Goal: Complete application form

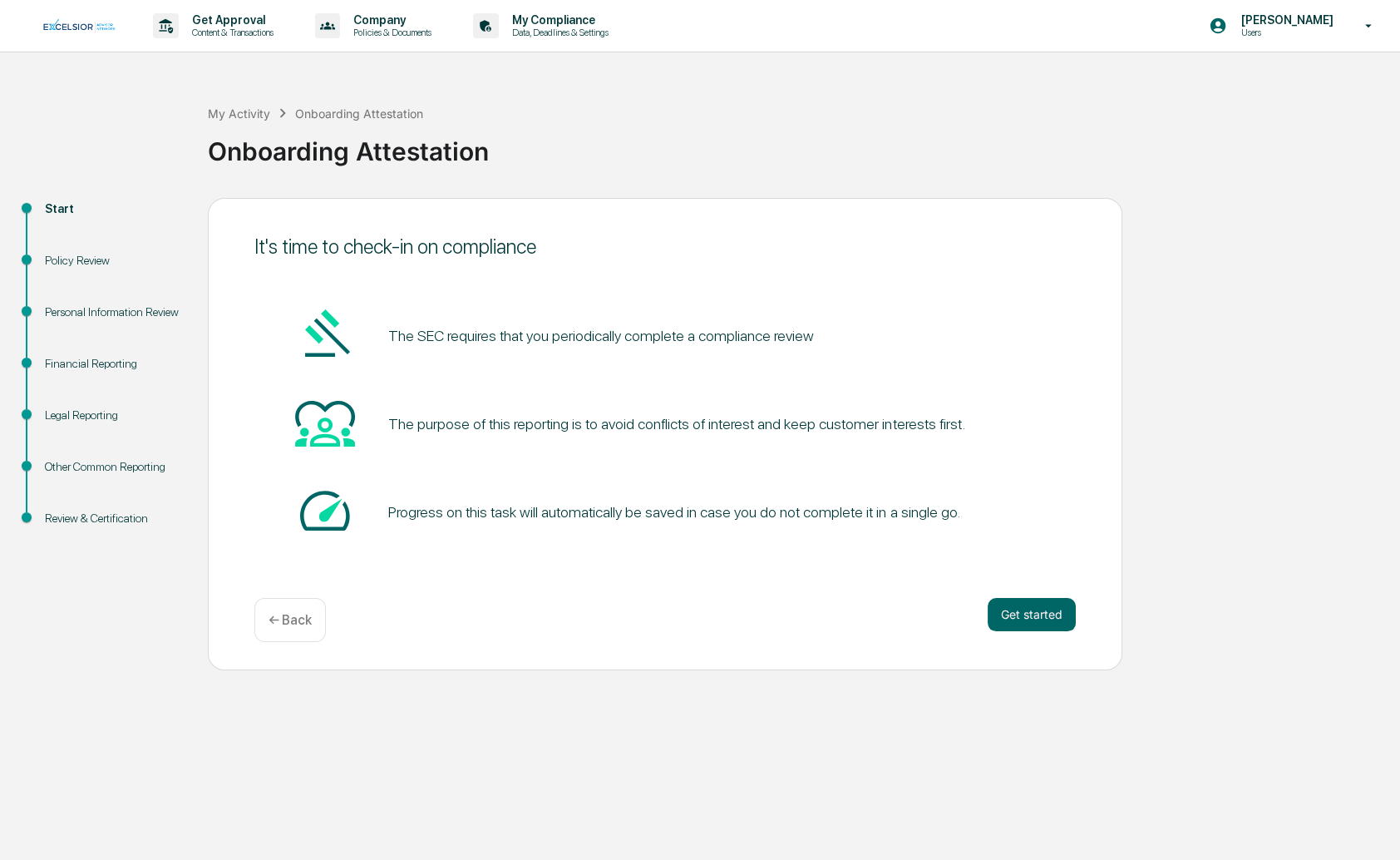
click at [1014, 616] on button "Get started" at bounding box center [1031, 615] width 88 height 33
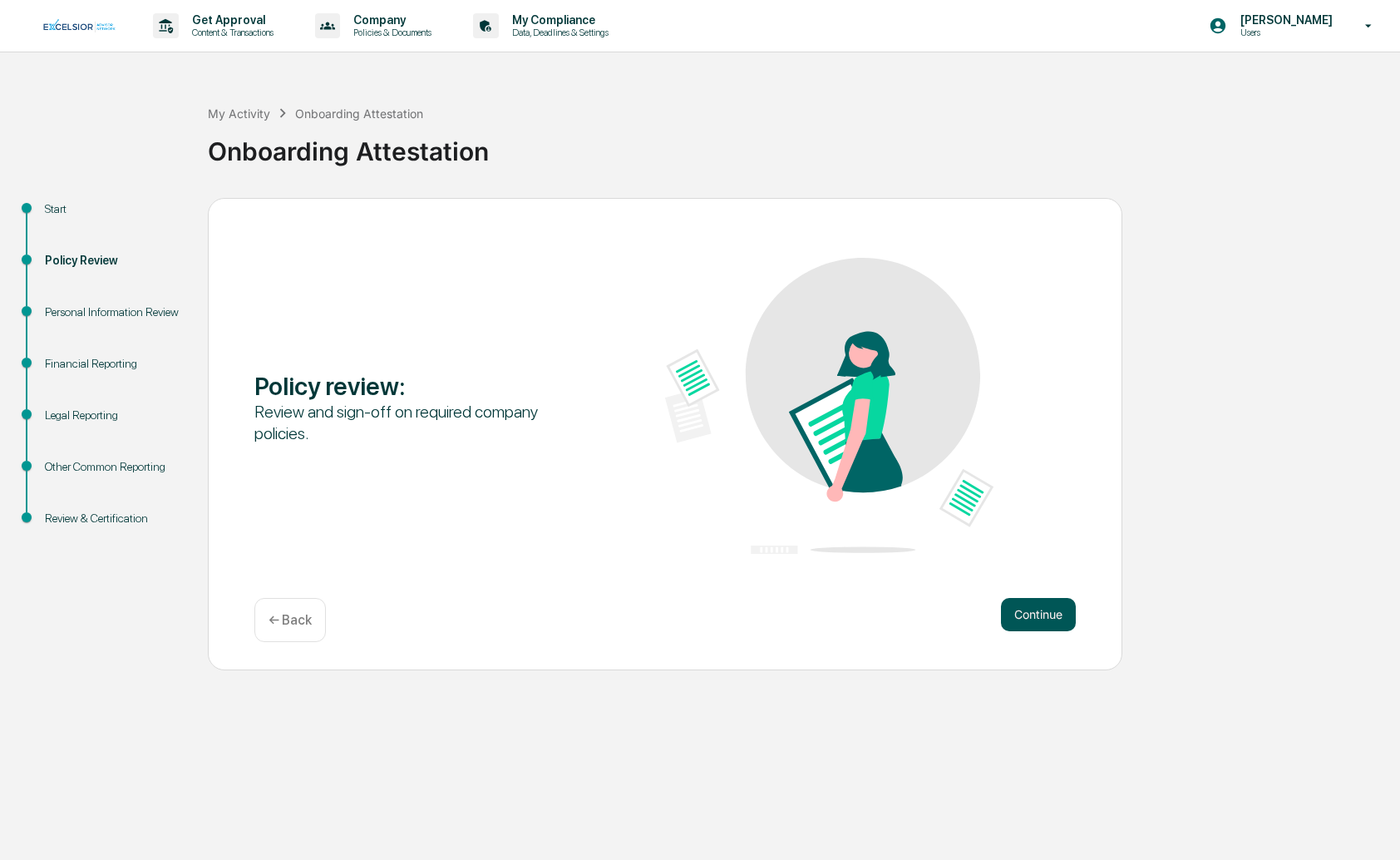
click at [1014, 615] on button "Continue" at bounding box center [1038, 615] width 75 height 33
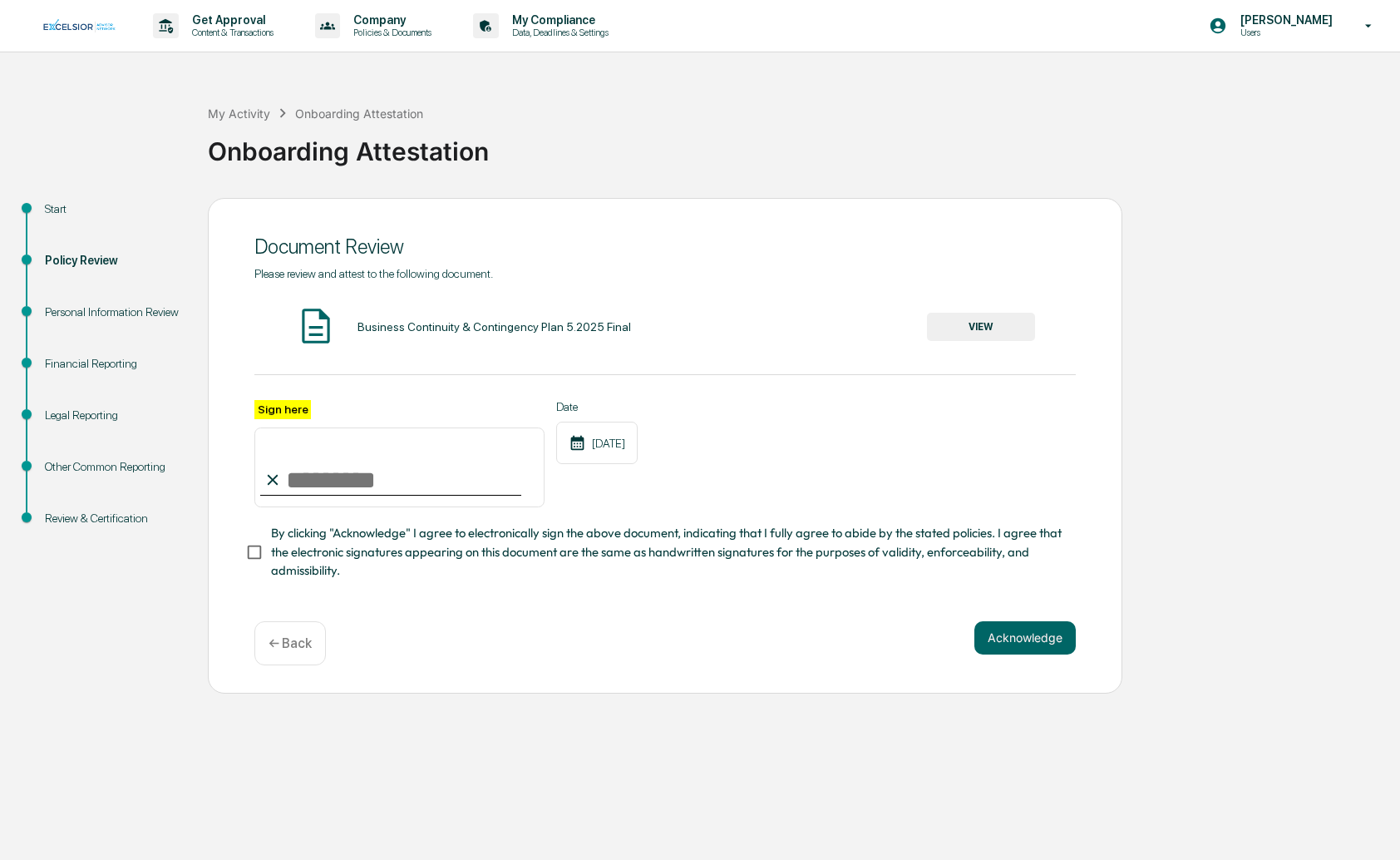
click at [302, 474] on input "Sign here" at bounding box center [399, 468] width 290 height 80
type input "**********"
click at [1011, 644] on button "Acknowledge" at bounding box center [1024, 637] width 101 height 33
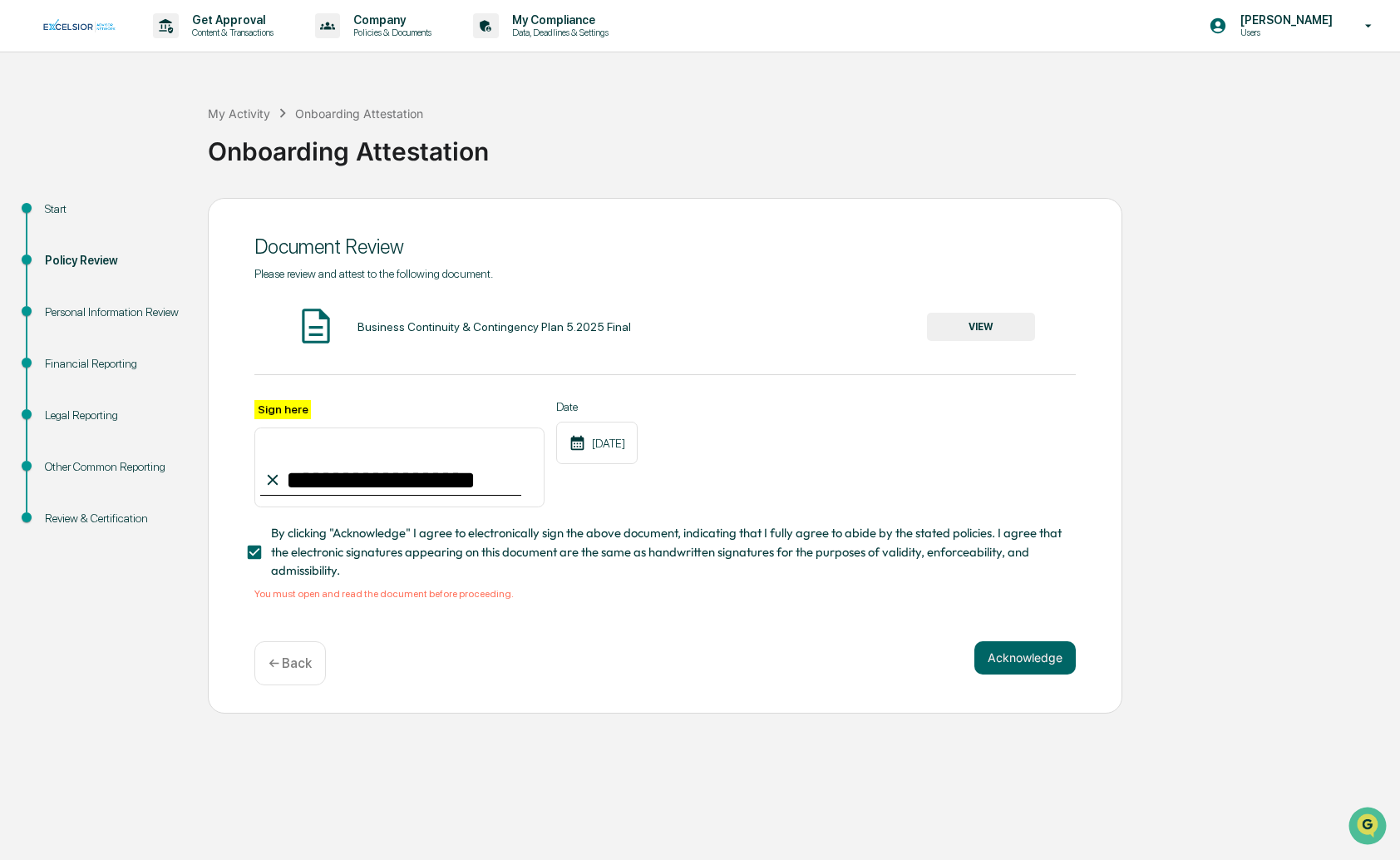
click at [984, 322] on button "VIEW" at bounding box center [980, 326] width 108 height 28
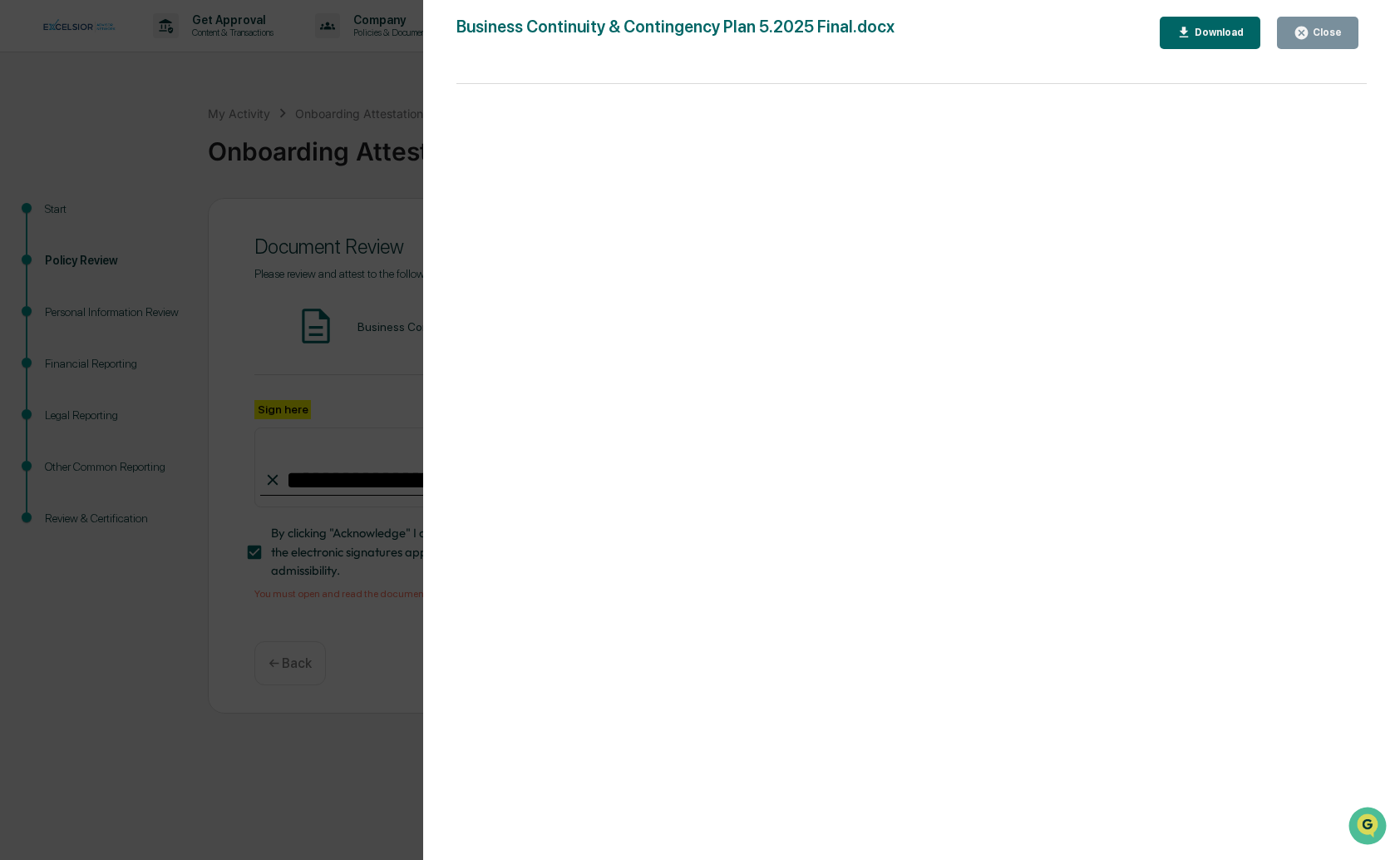
click at [1321, 25] on div "Close" at bounding box center [1317, 33] width 48 height 16
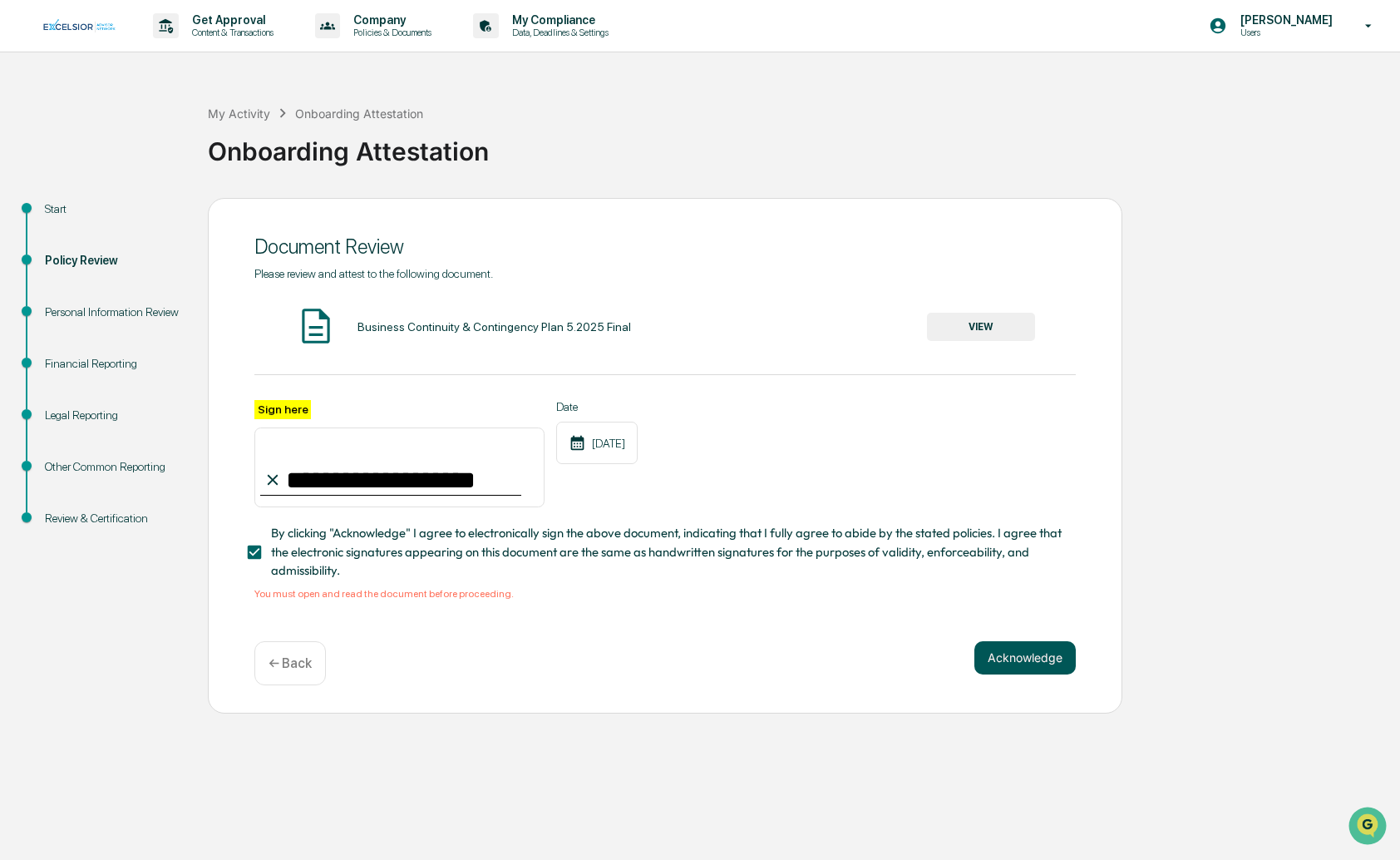
click at [1025, 660] on button "Acknowledge" at bounding box center [1024, 658] width 101 height 33
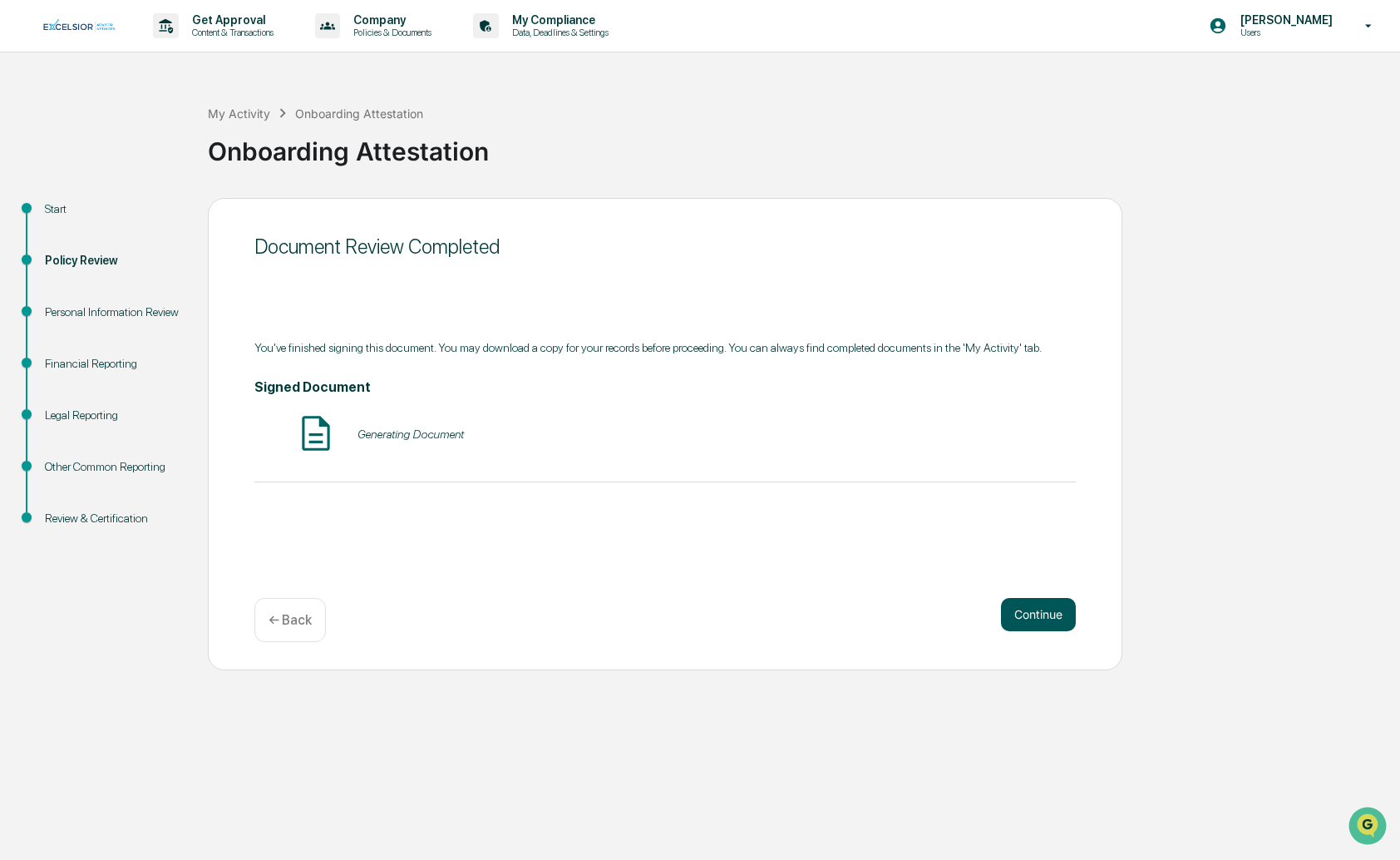
click at [1011, 615] on button "Continue" at bounding box center [1038, 615] width 75 height 33
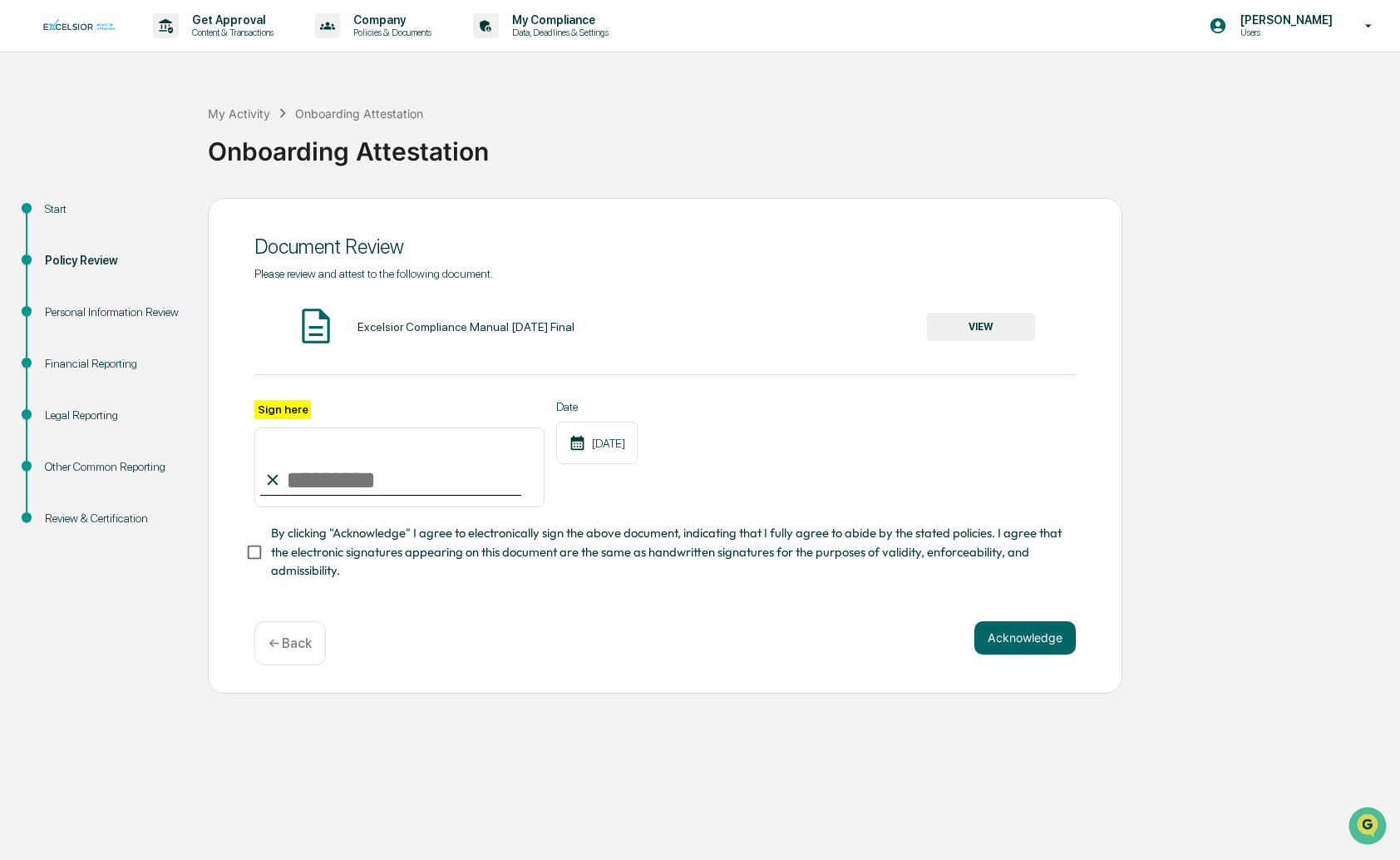
click at [337, 481] on input "Sign here" at bounding box center [399, 468] width 290 height 80
type input "**********"
click at [985, 321] on button "VIEW" at bounding box center [980, 326] width 108 height 28
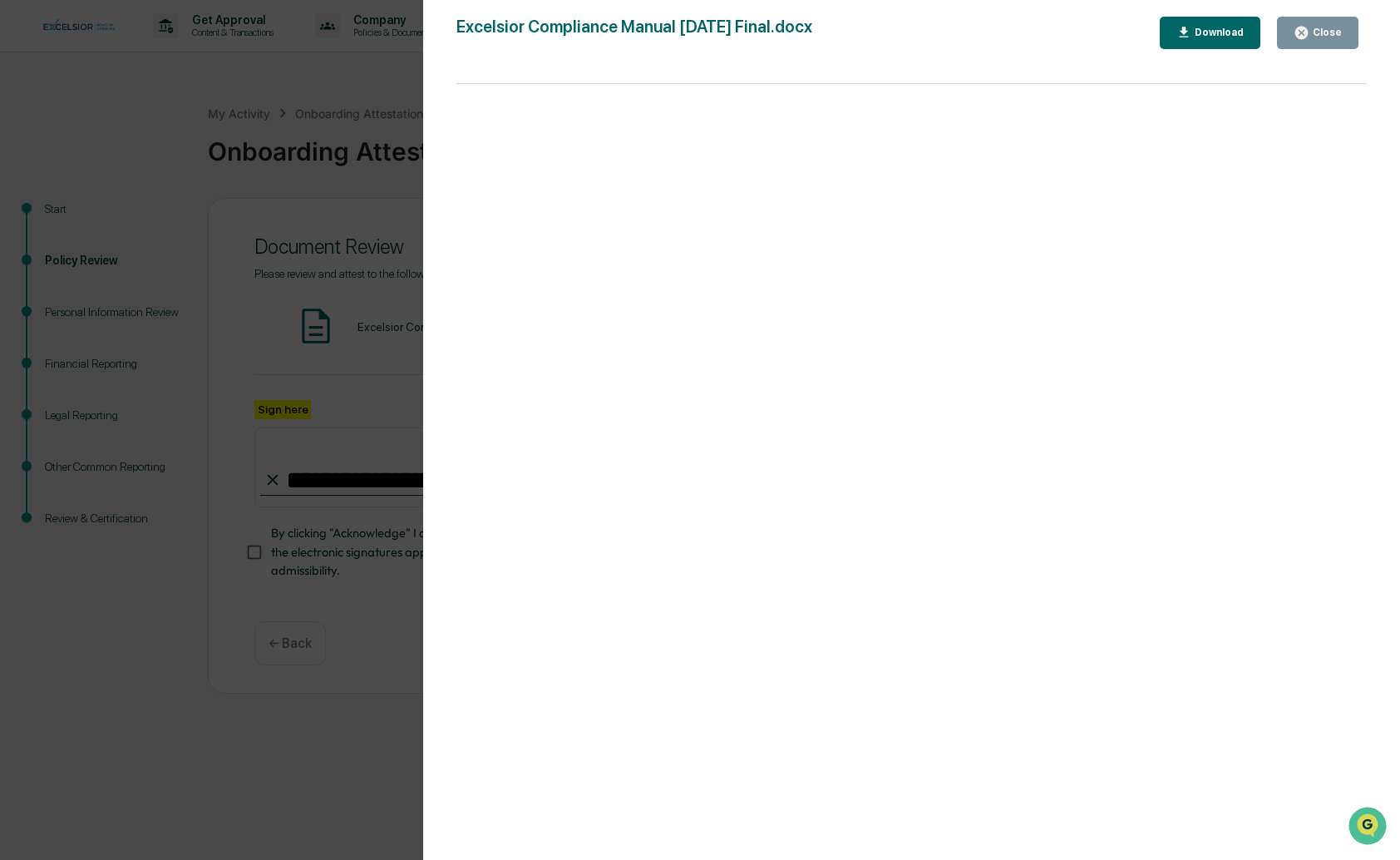
click at [1309, 25] on icon "button" at bounding box center [1301, 33] width 16 height 16
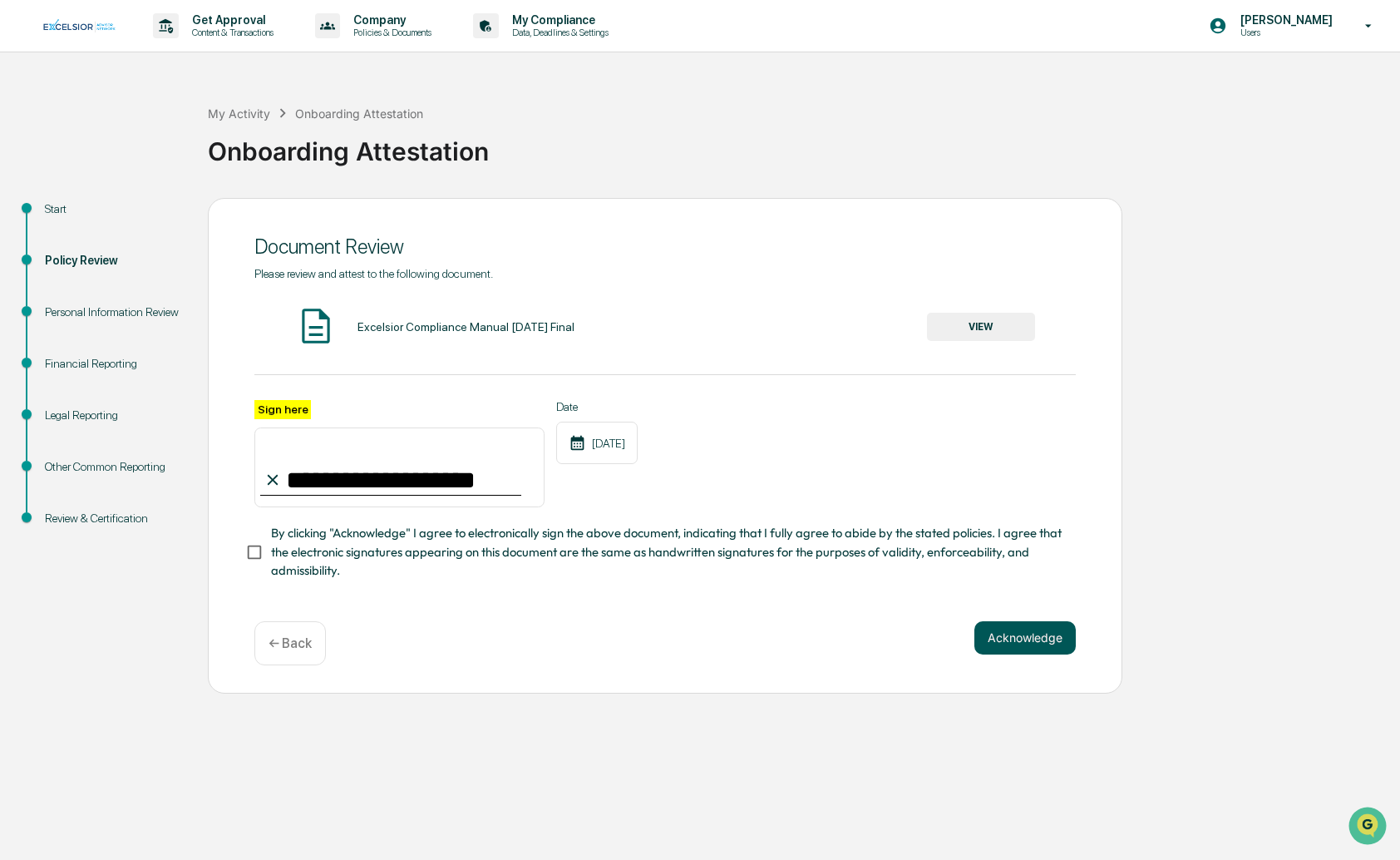
click at [1032, 645] on button "Acknowledge" at bounding box center [1024, 637] width 101 height 33
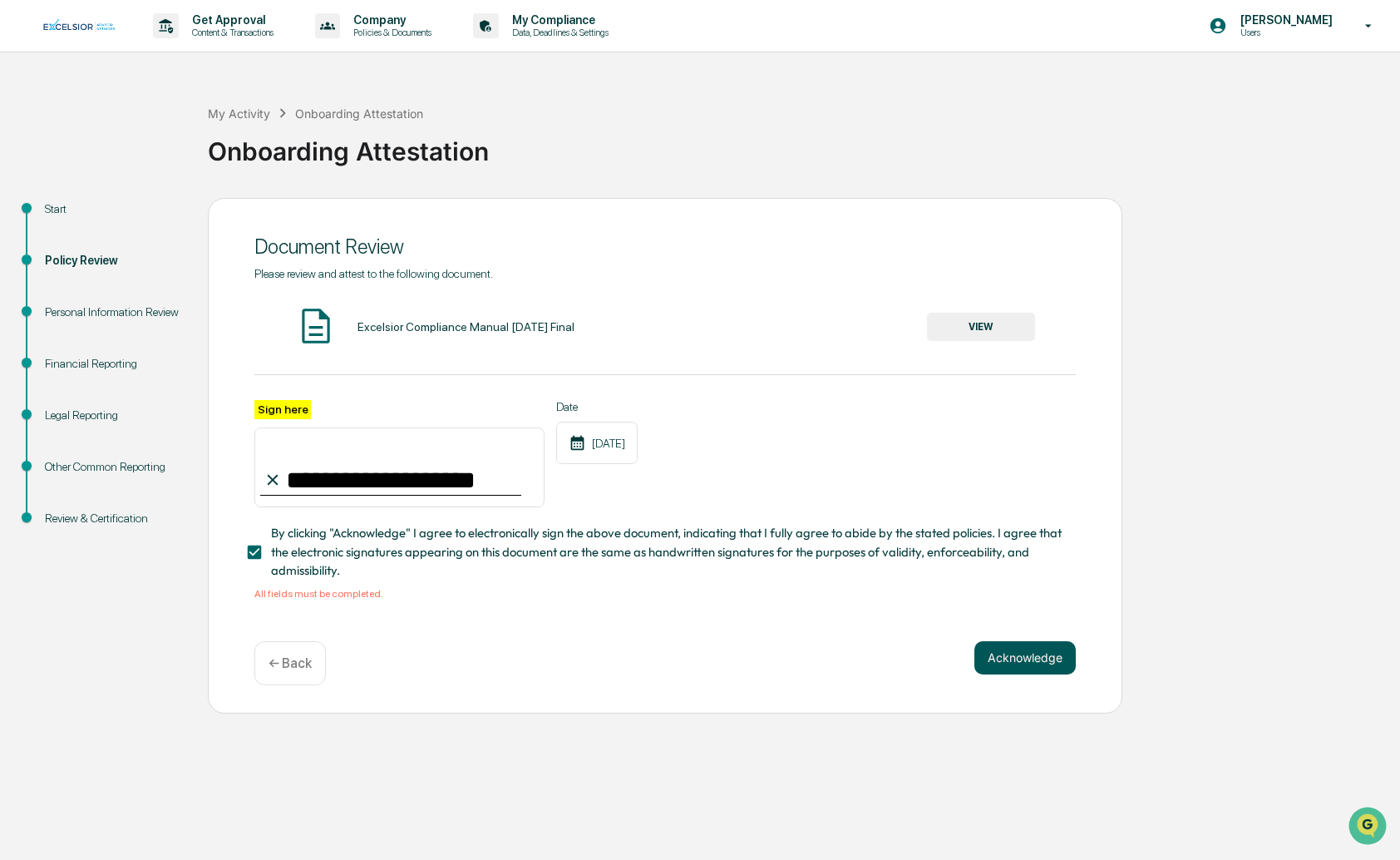
click at [1038, 672] on button "Acknowledge" at bounding box center [1024, 658] width 101 height 33
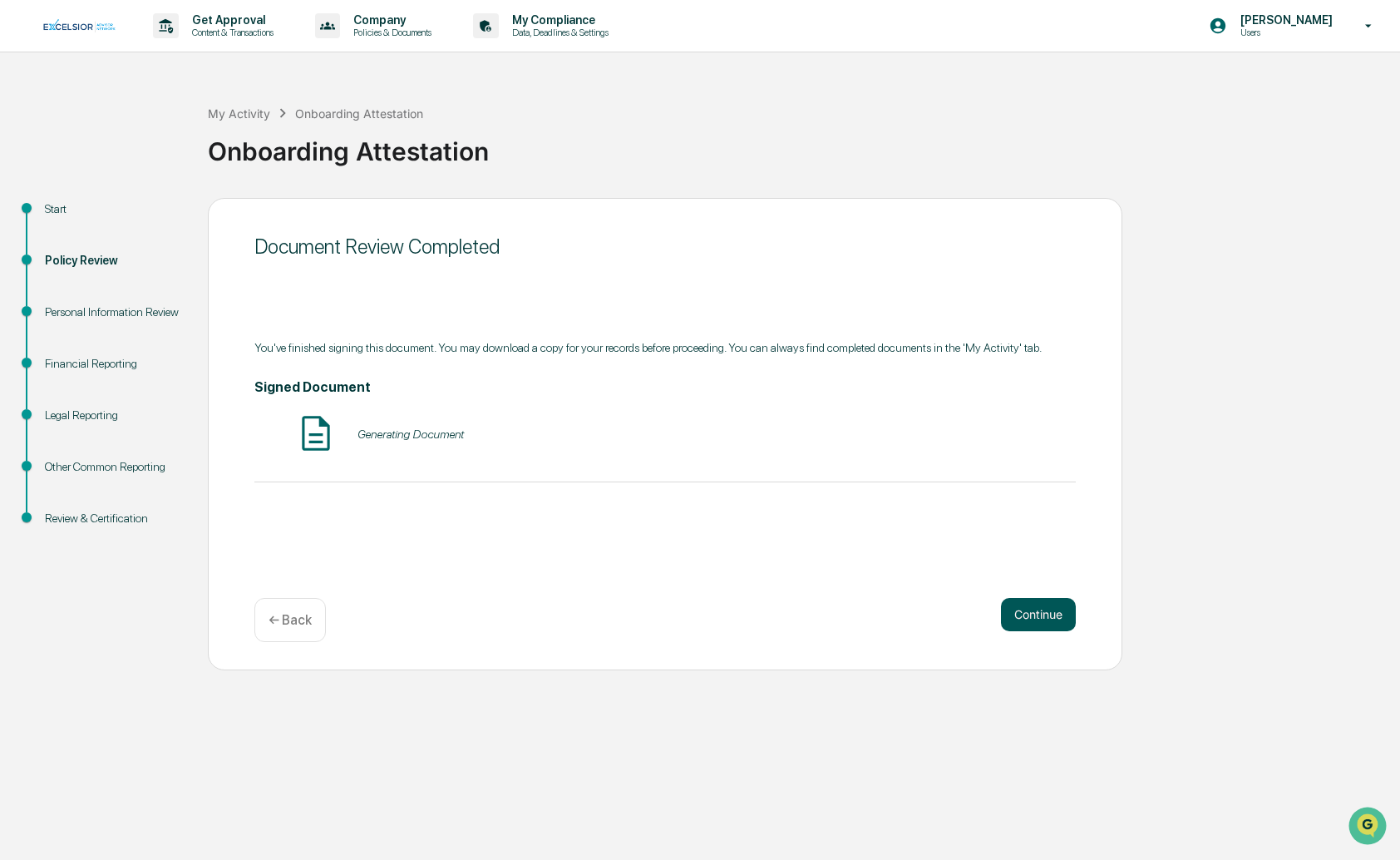
click at [1052, 615] on button "Continue" at bounding box center [1038, 615] width 75 height 33
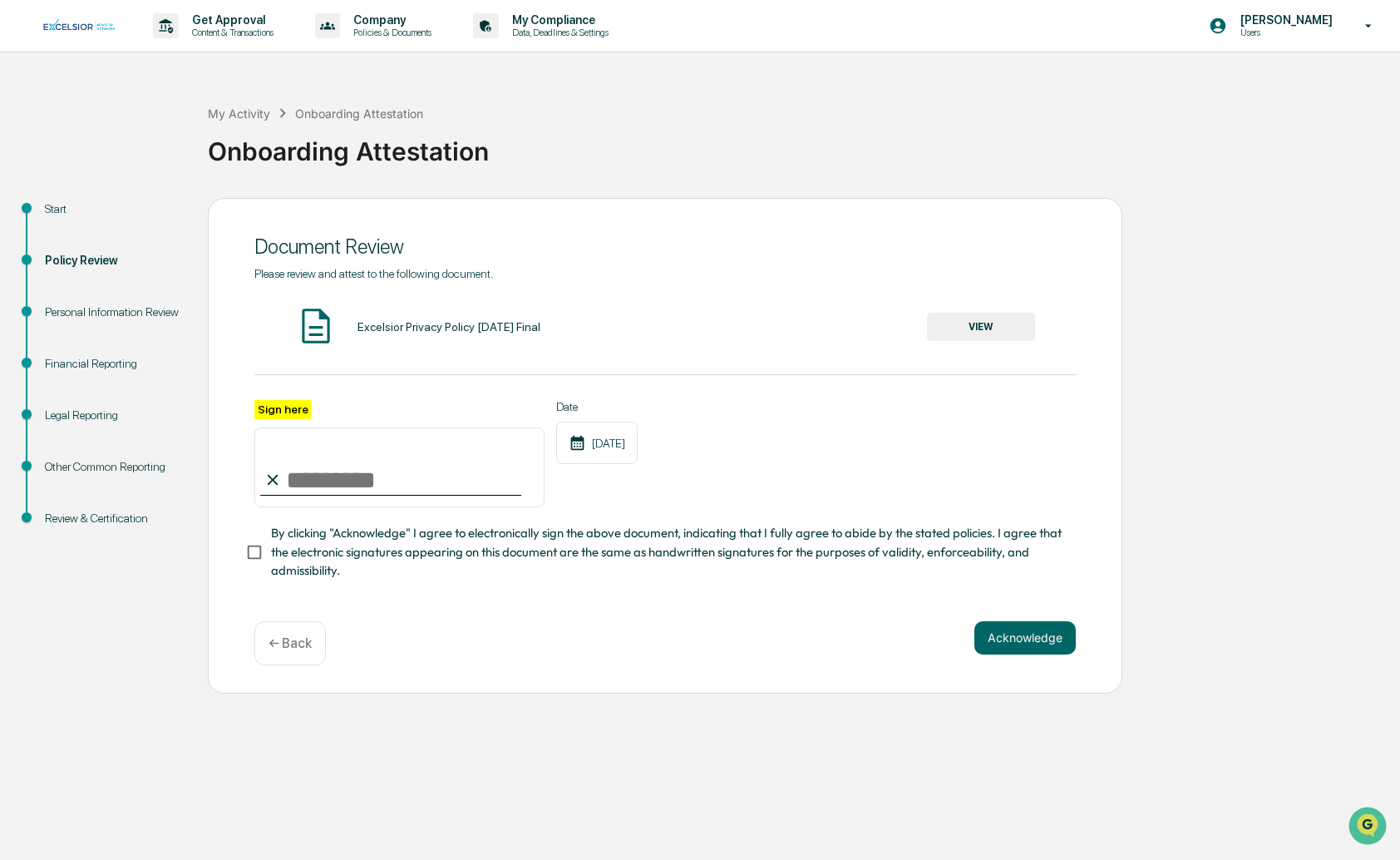
click at [431, 480] on input "Sign here" at bounding box center [399, 468] width 290 height 80
type input "**********"
click at [981, 328] on button "VIEW" at bounding box center [980, 326] width 108 height 28
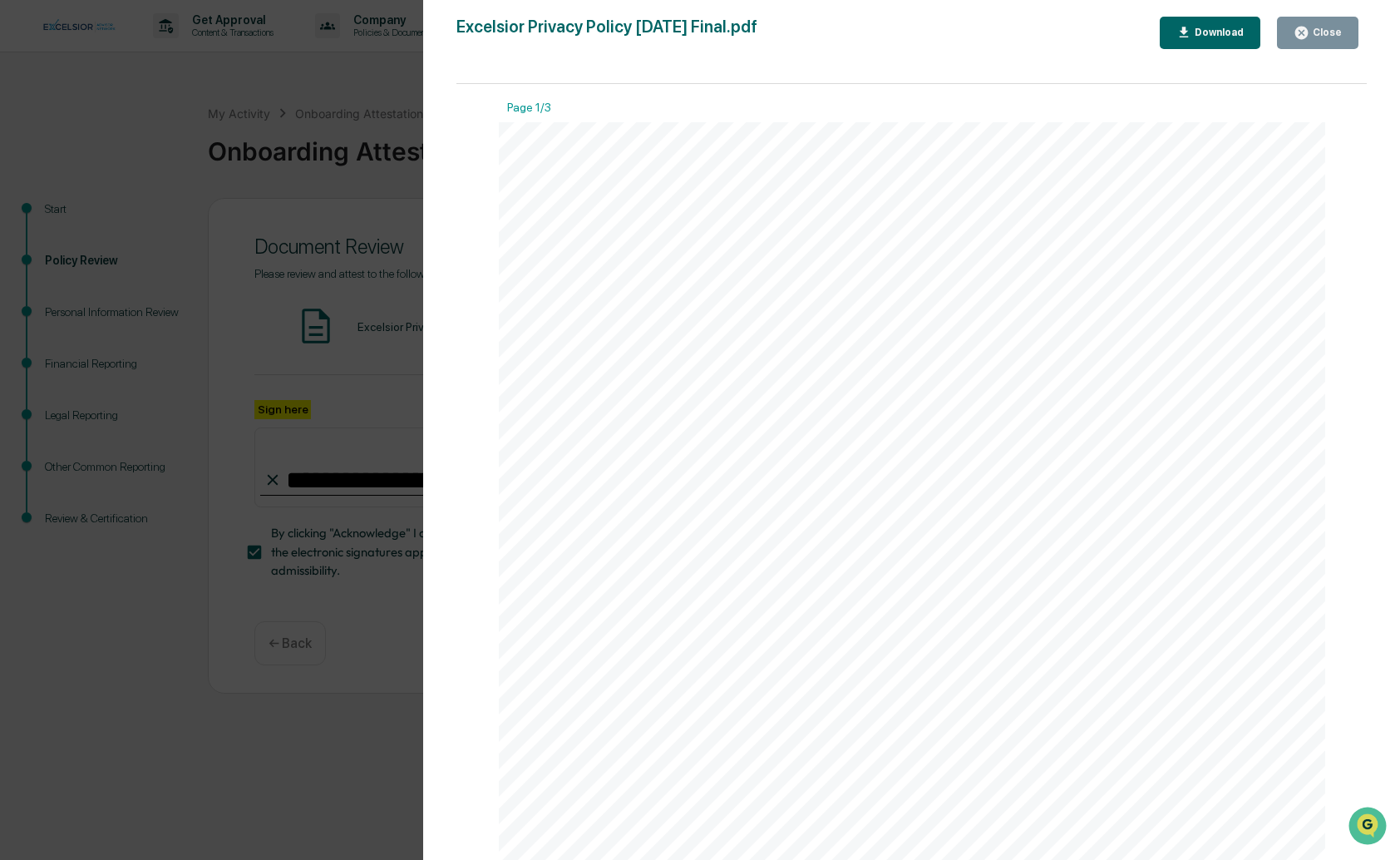
click at [1326, 31] on div "Close" at bounding box center [1325, 32] width 32 height 12
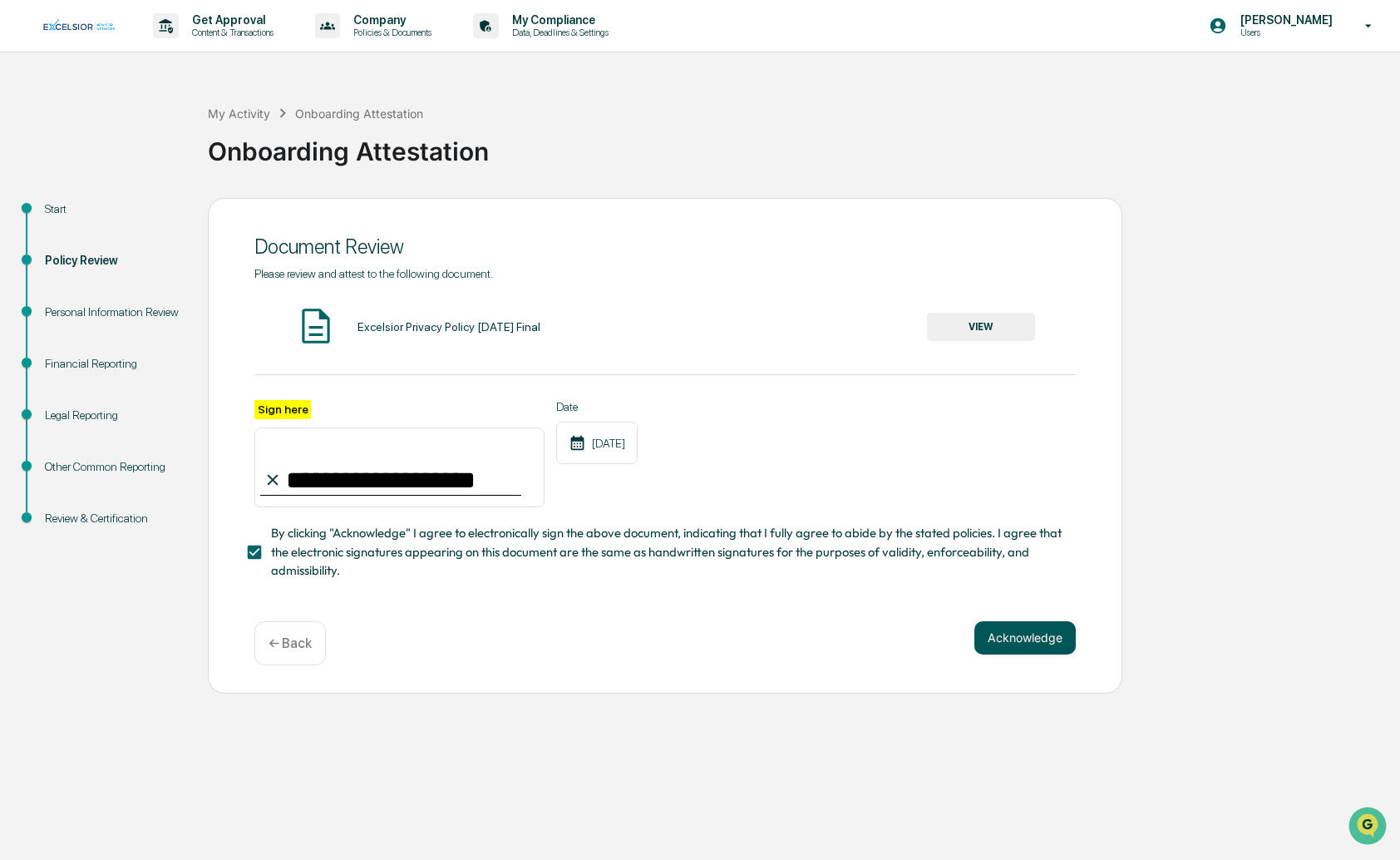
click at [1030, 643] on button "Acknowledge" at bounding box center [1024, 637] width 101 height 33
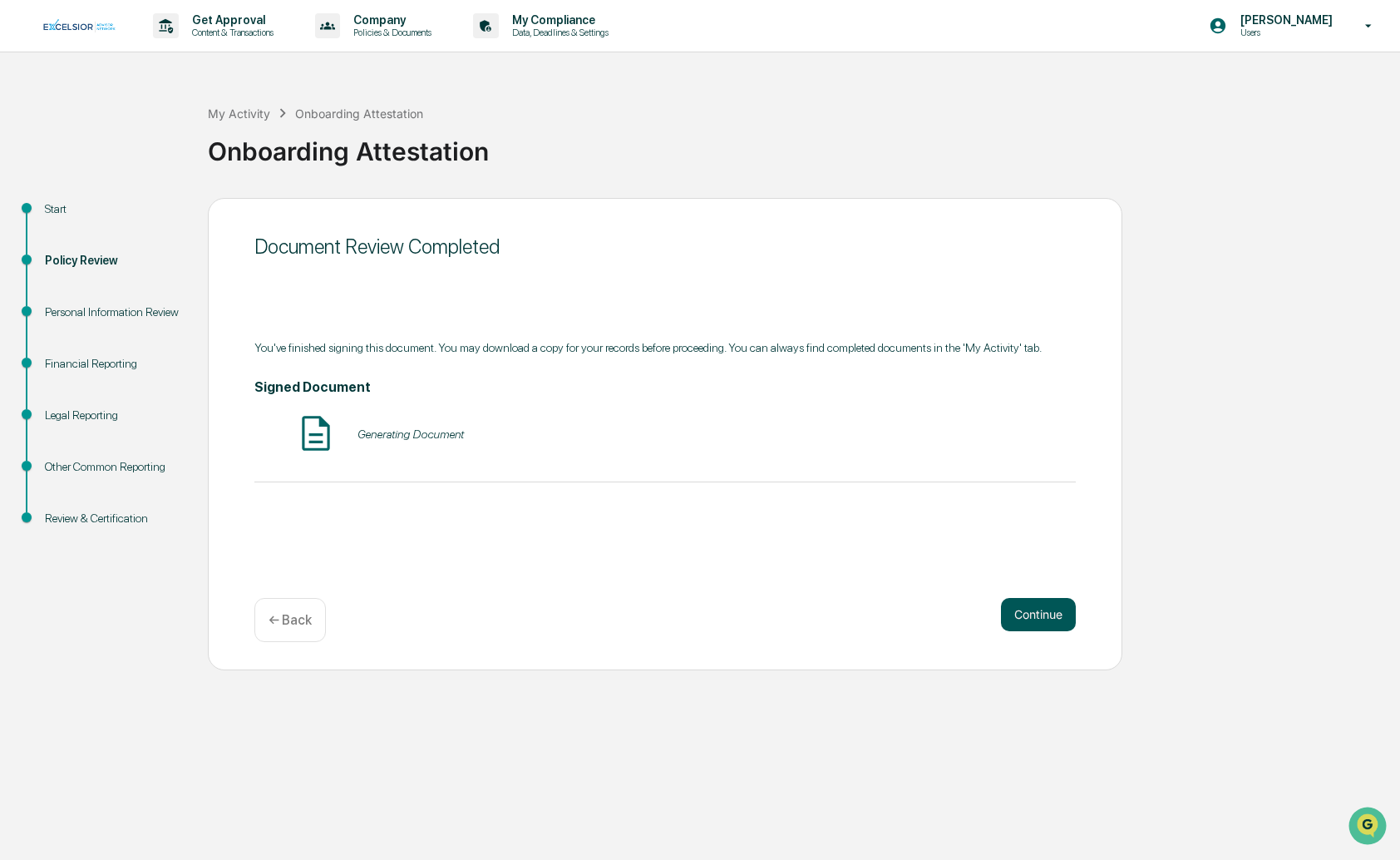
click at [1044, 622] on button "Continue" at bounding box center [1038, 615] width 75 height 33
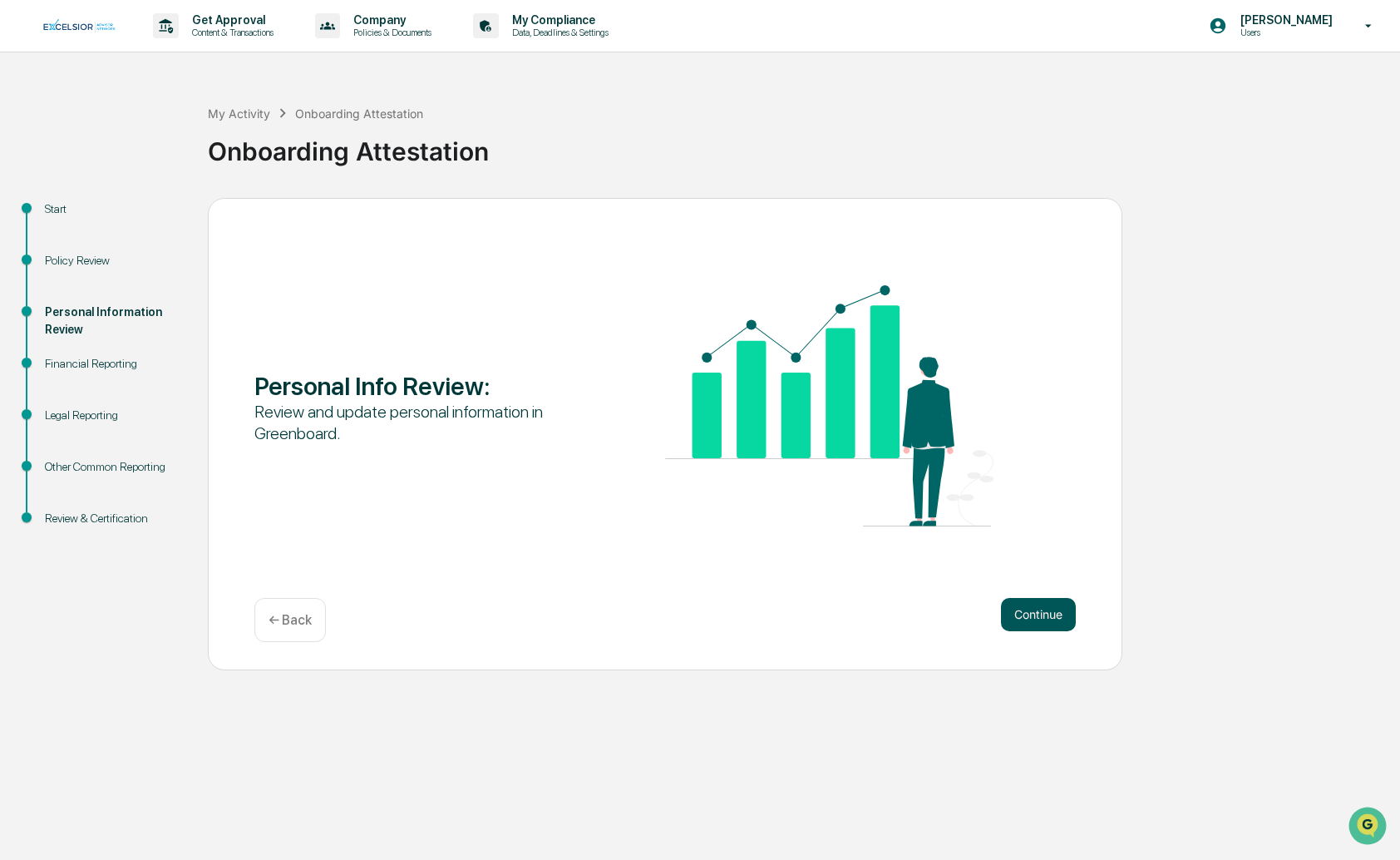
click at [1029, 613] on button "Continue" at bounding box center [1038, 615] width 75 height 33
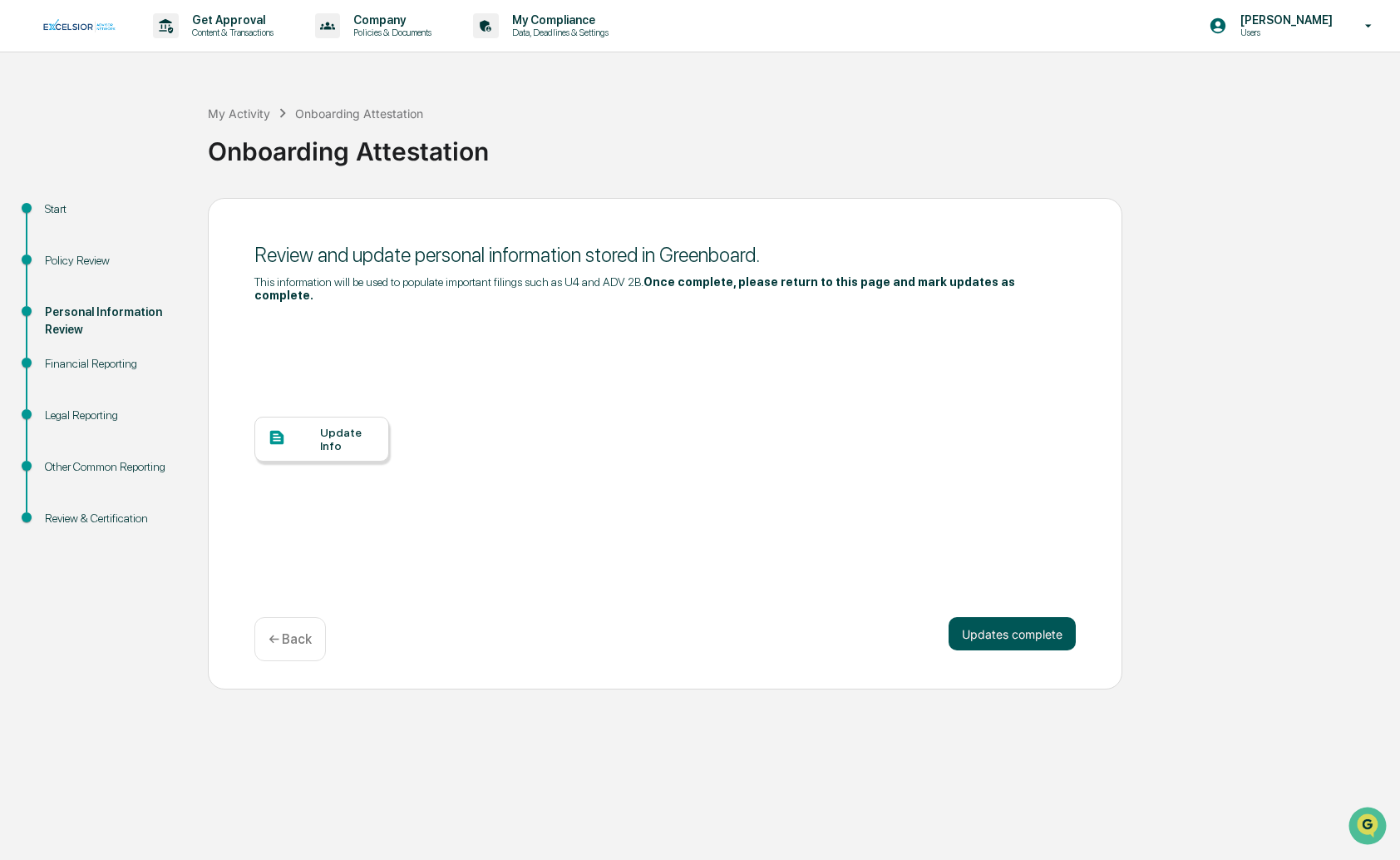
click at [1023, 621] on button "Updates complete" at bounding box center [1012, 634] width 127 height 33
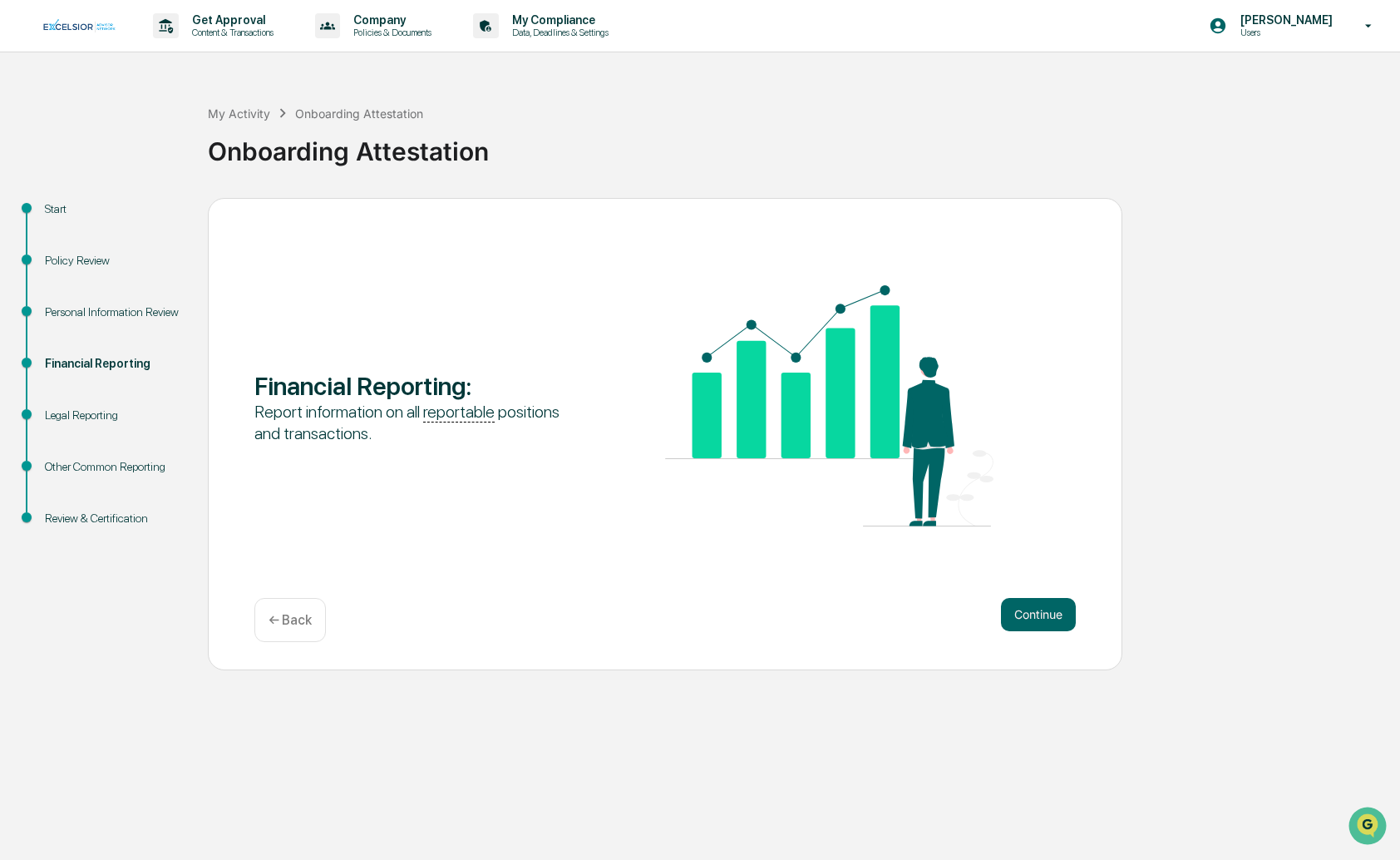
click at [1023, 621] on button "Continue" at bounding box center [1038, 615] width 75 height 33
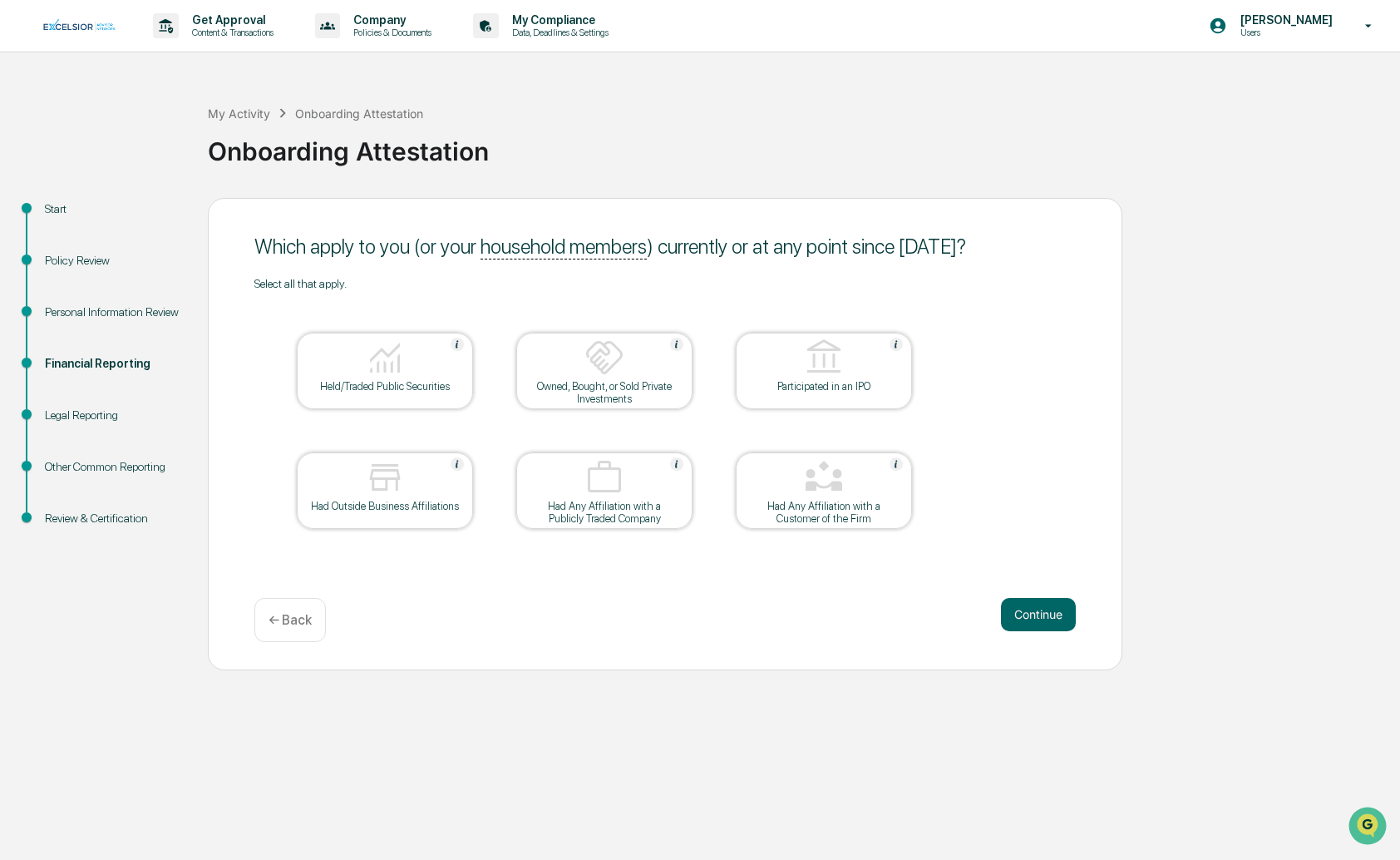
click at [1023, 621] on button "Continue" at bounding box center [1038, 615] width 75 height 33
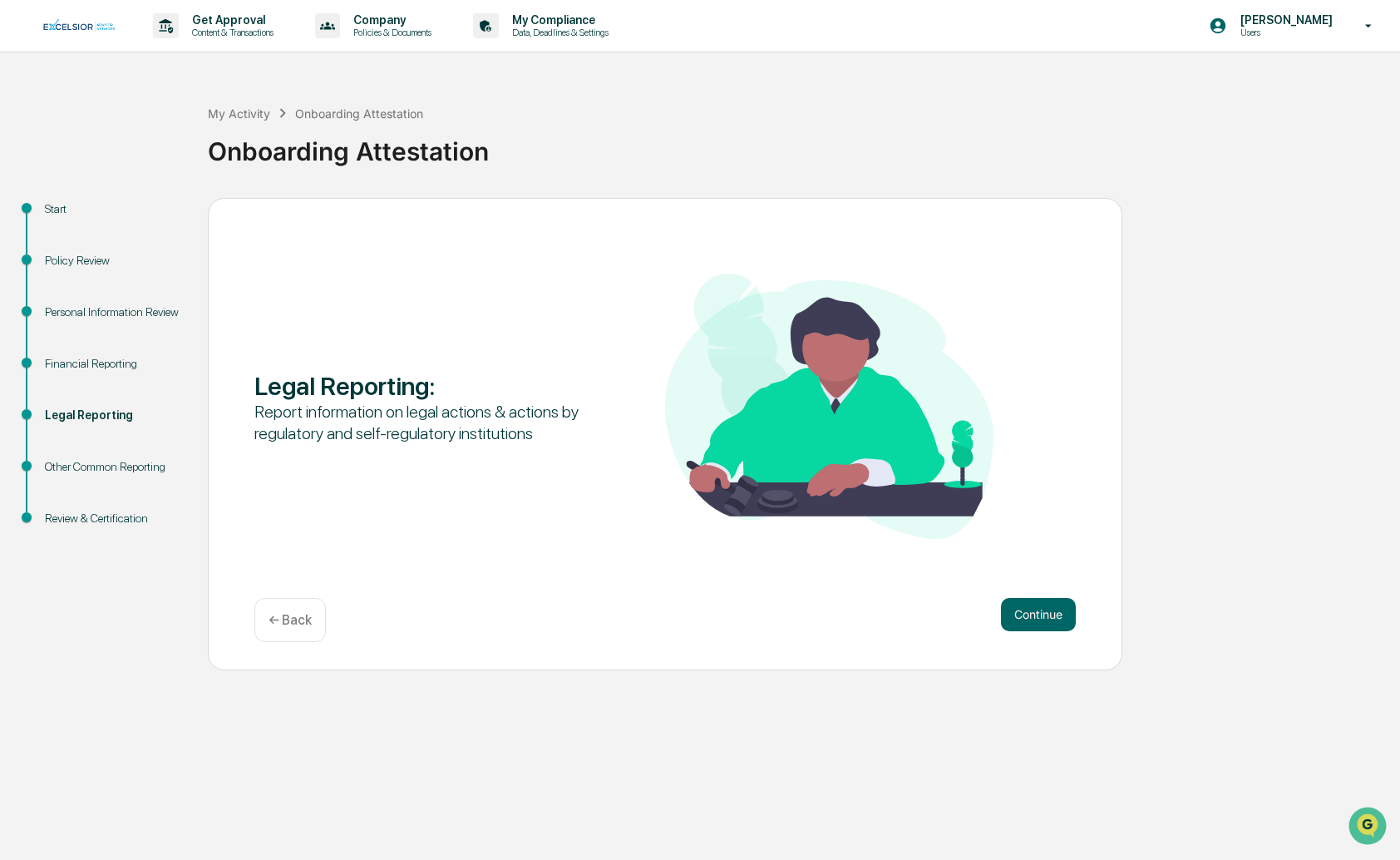
click at [1023, 621] on button "Continue" at bounding box center [1038, 615] width 75 height 33
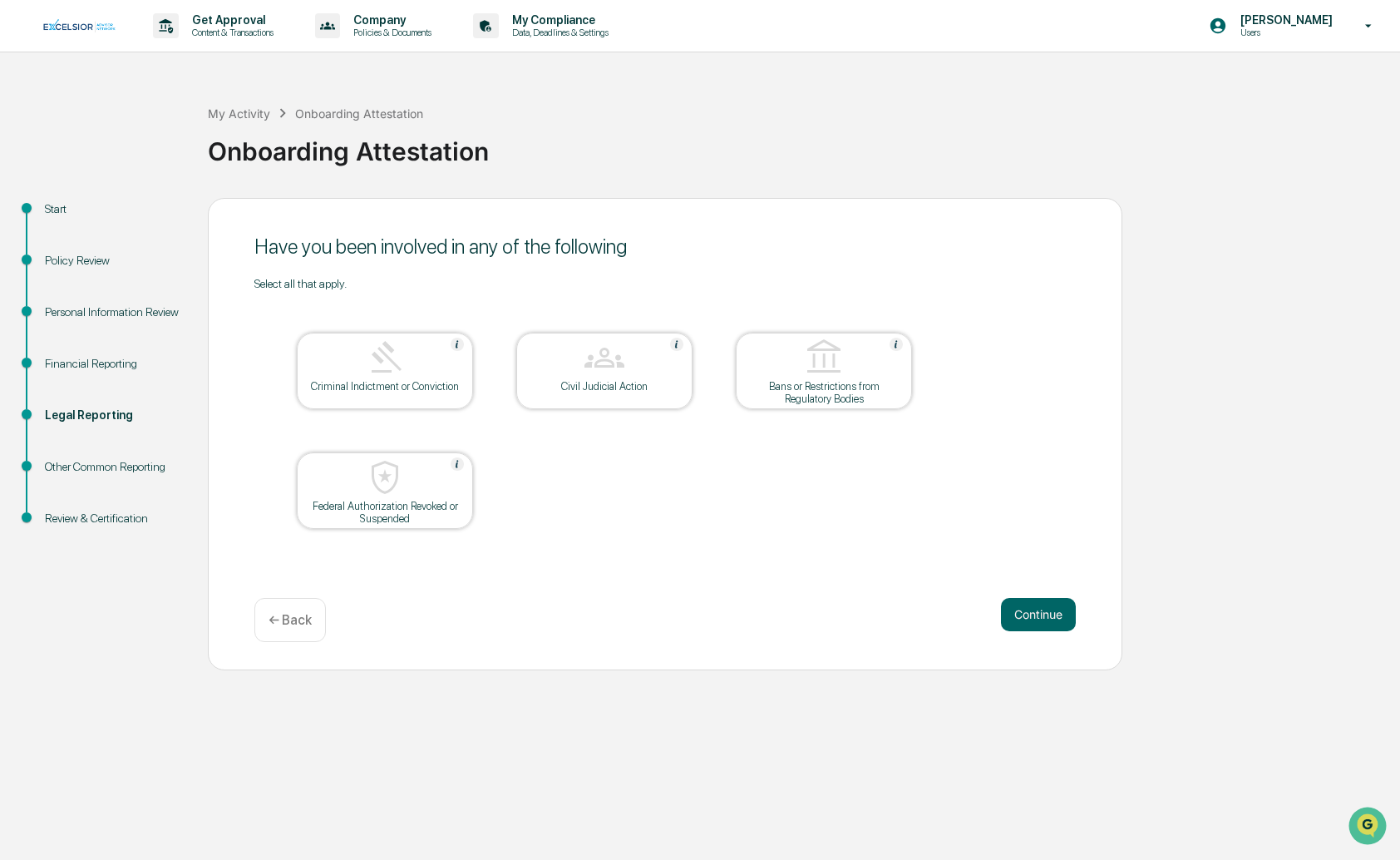
click at [1023, 621] on button "Continue" at bounding box center [1038, 615] width 75 height 33
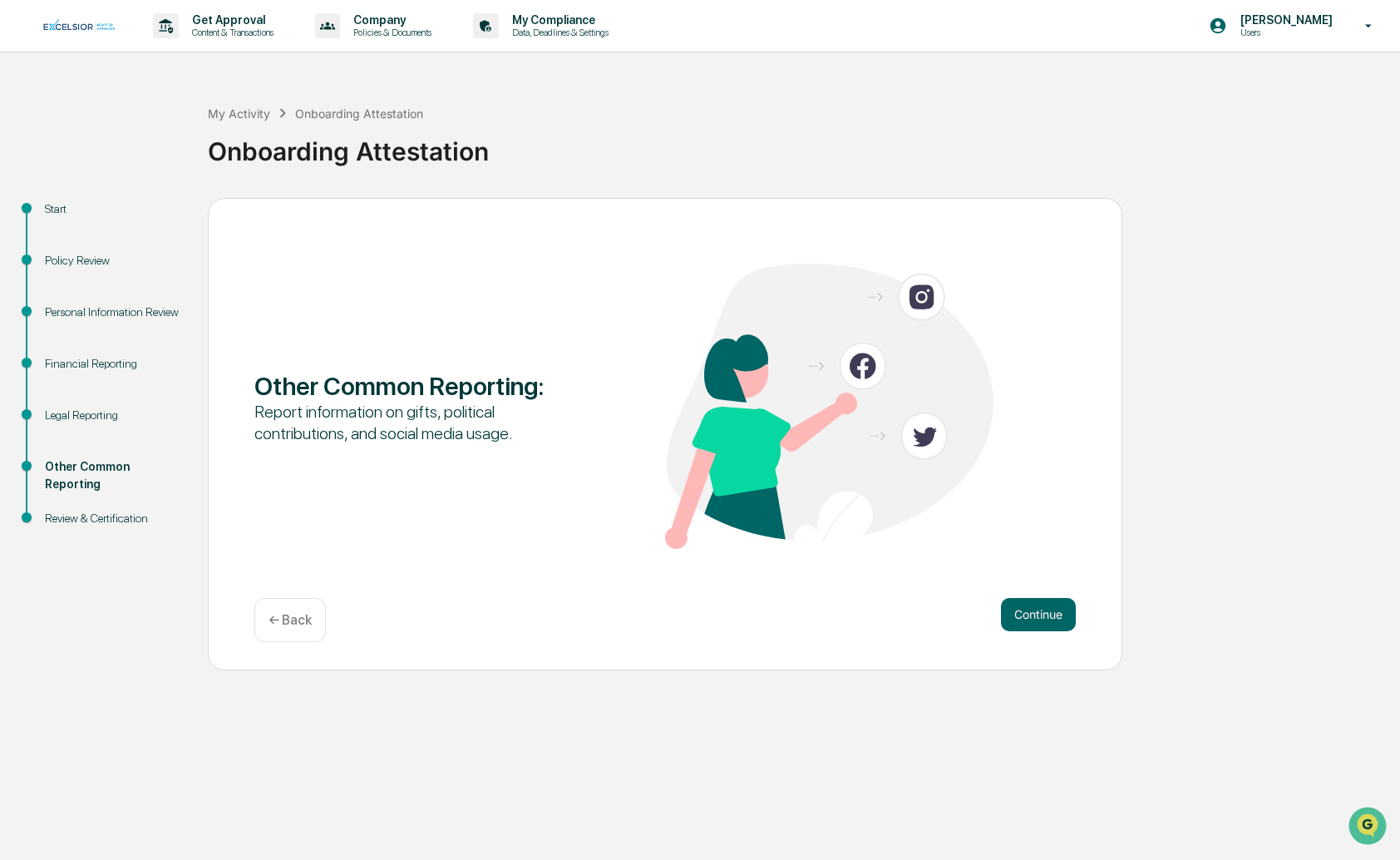
click at [1023, 621] on button "Continue" at bounding box center [1038, 615] width 75 height 33
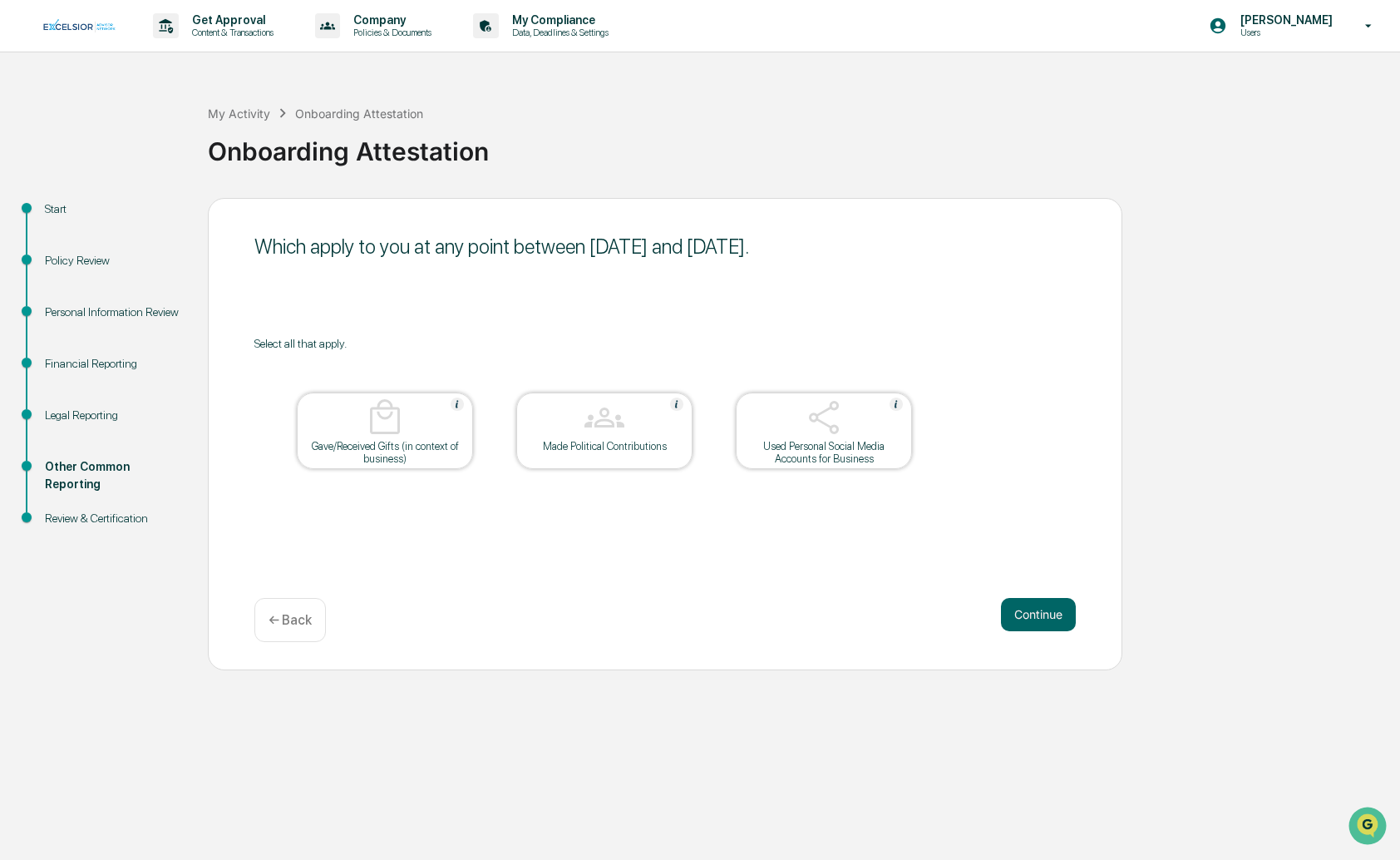
click at [1023, 621] on button "Continue" at bounding box center [1038, 615] width 75 height 33
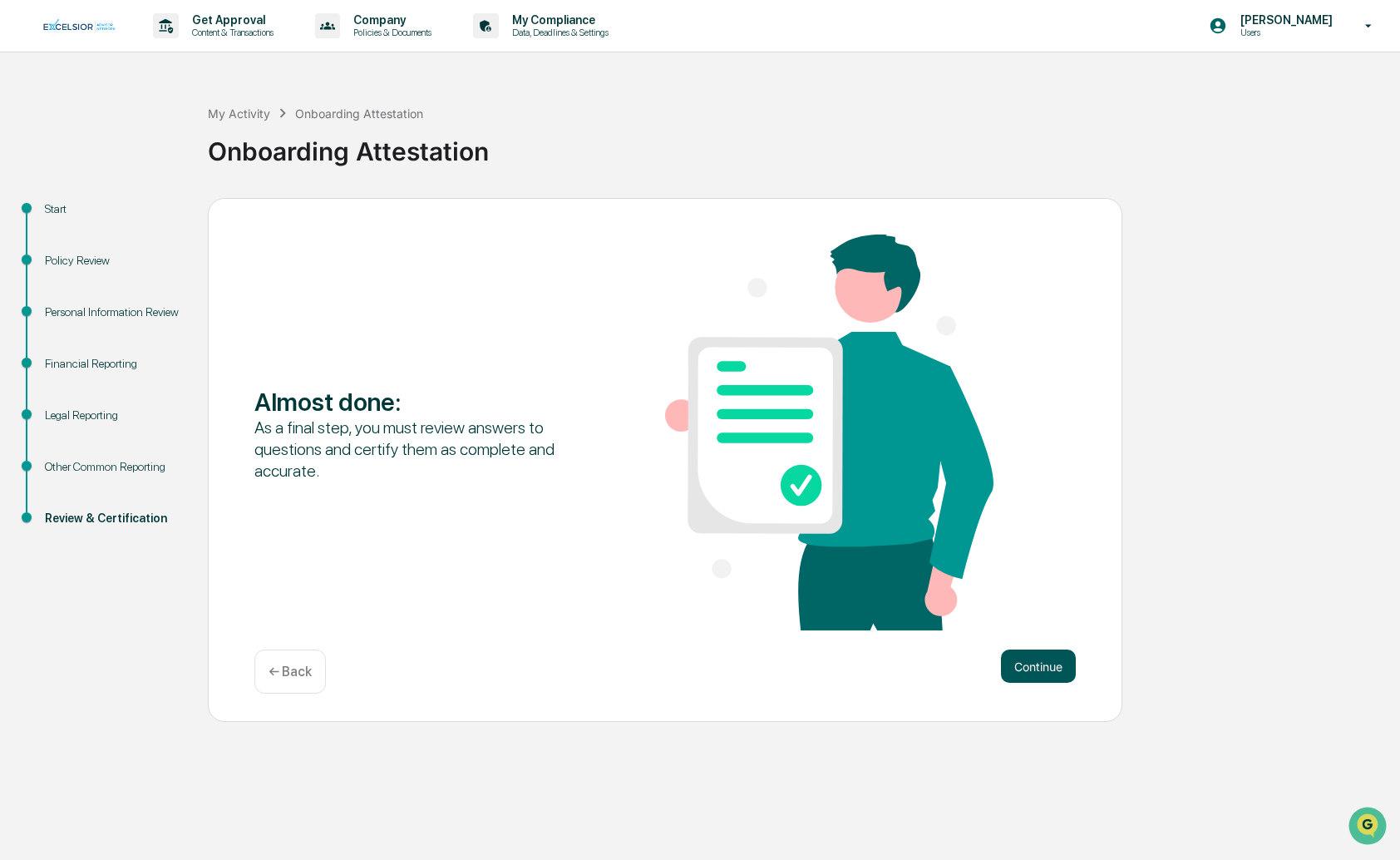
click at [1035, 666] on button "Continue" at bounding box center [1038, 666] width 75 height 33
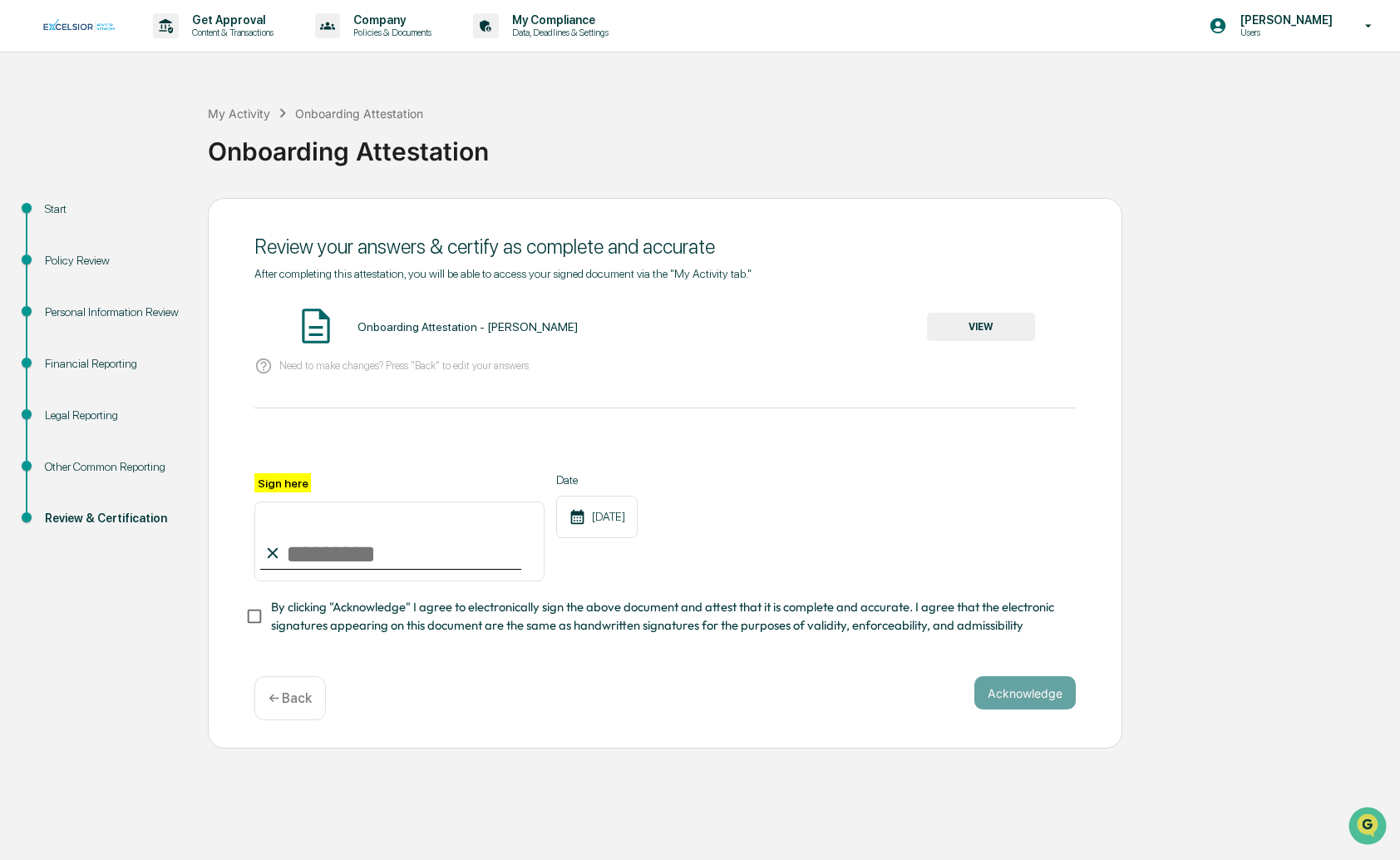
click at [443, 568] on input "Sign here" at bounding box center [399, 542] width 290 height 80
type input "**********"
click at [972, 336] on button "VIEW" at bounding box center [980, 326] width 108 height 28
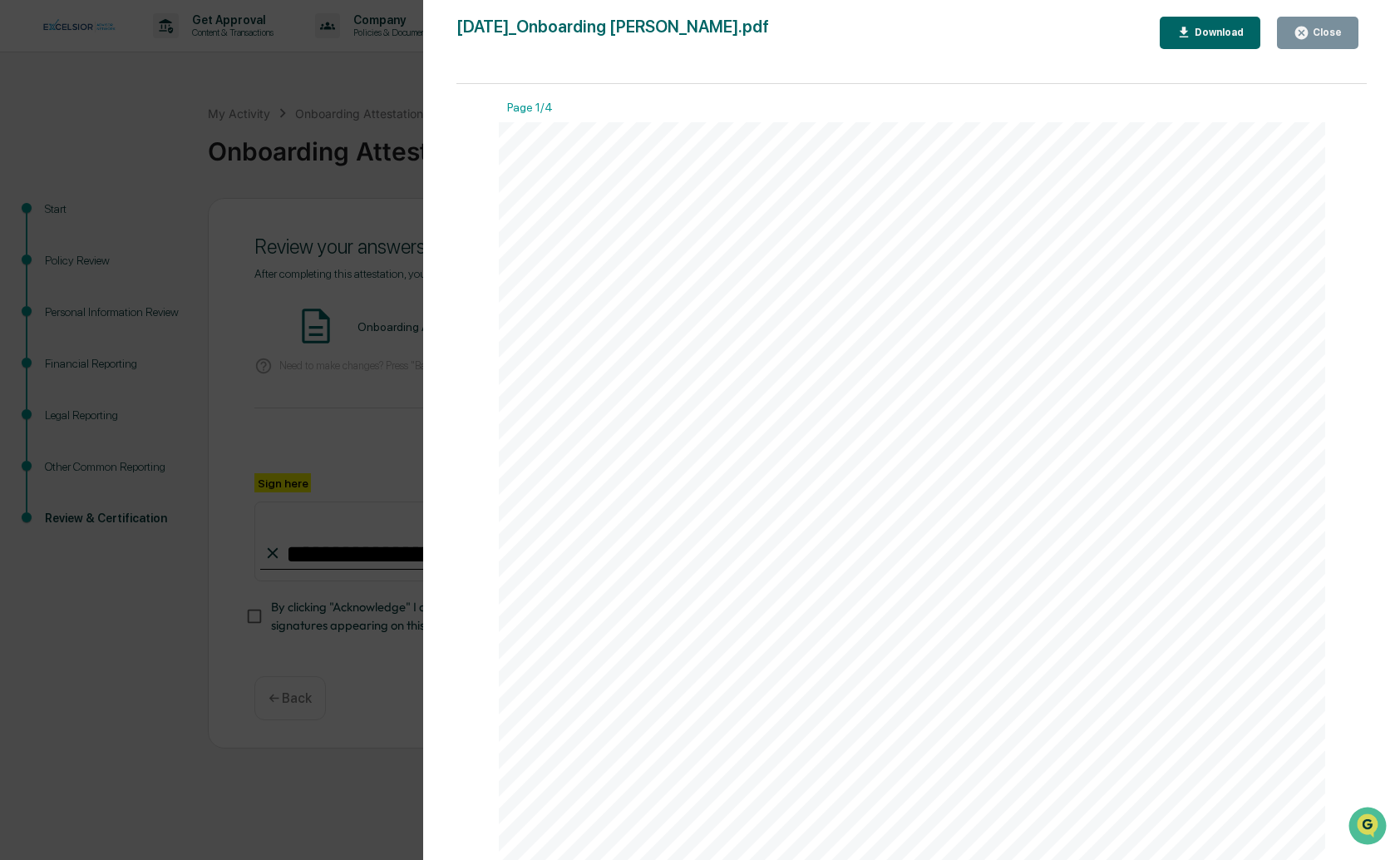
click at [1328, 21] on button "Close" at bounding box center [1316, 32] width 81 height 32
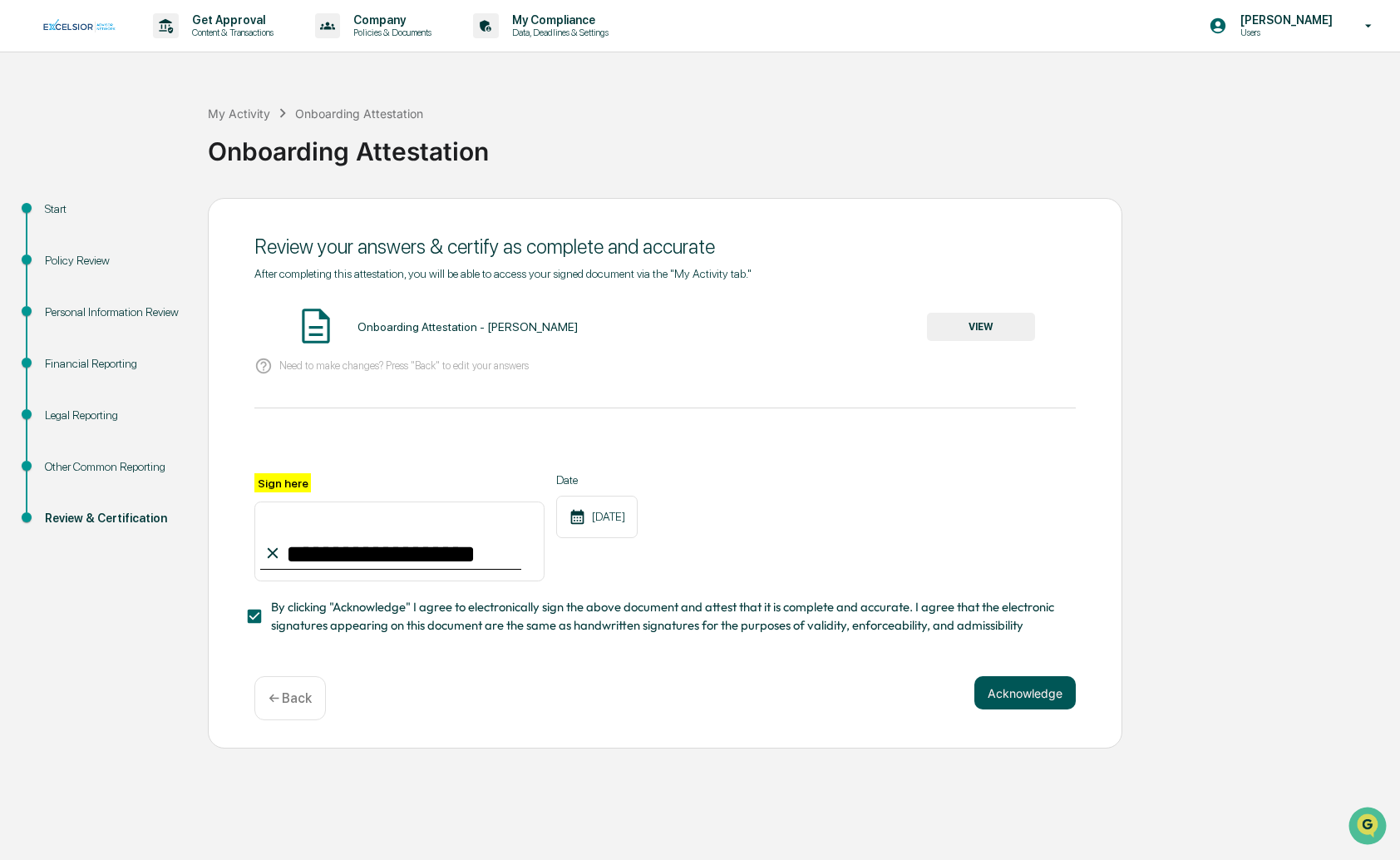
click at [1022, 693] on button "Acknowledge" at bounding box center [1024, 693] width 101 height 33
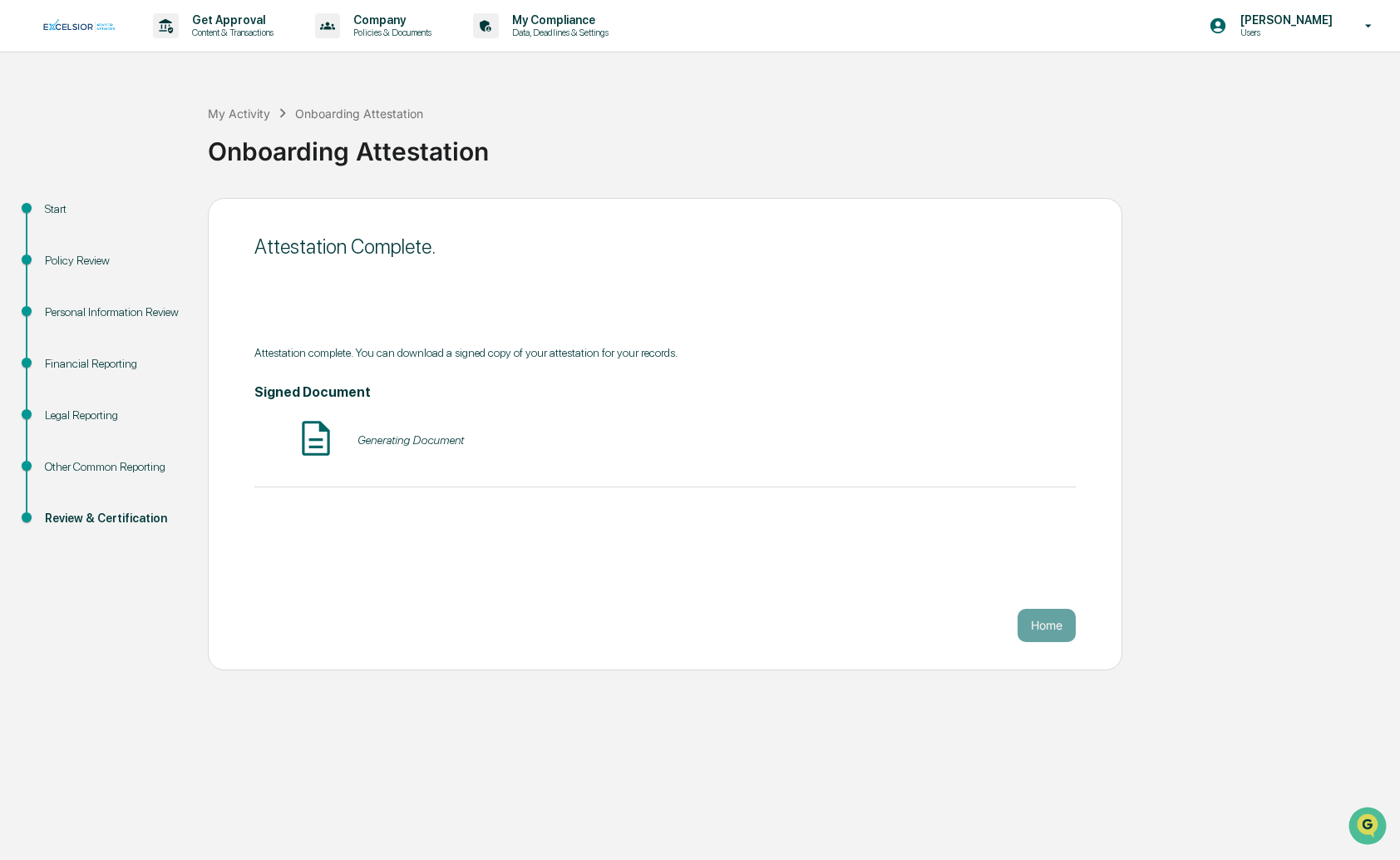
click at [968, 616] on div "Home" at bounding box center [665, 626] width 821 height 33
click at [982, 441] on button "VIEW" at bounding box center [980, 439] width 108 height 28
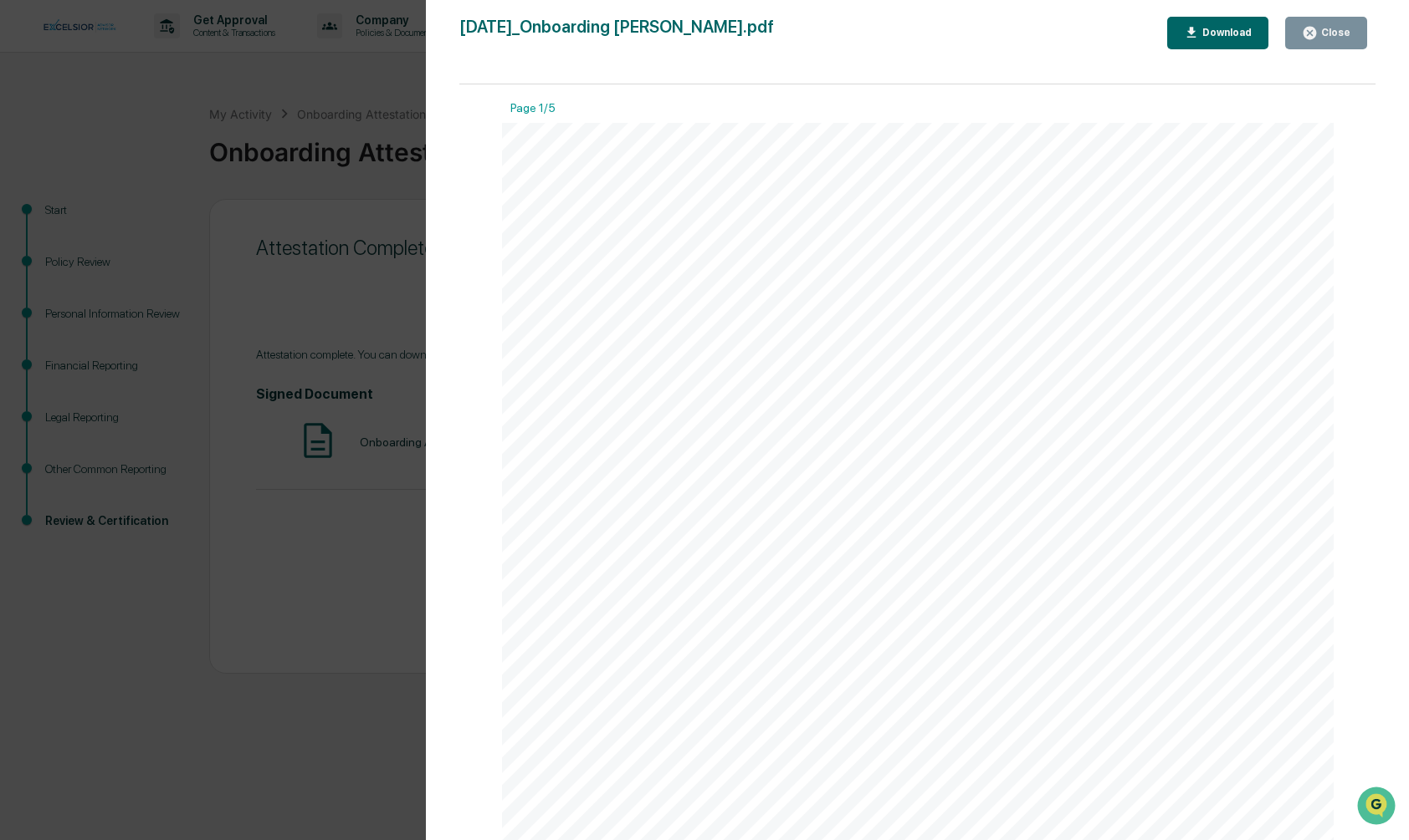
click at [1325, 30] on div "Close" at bounding box center [1333, 32] width 32 height 12
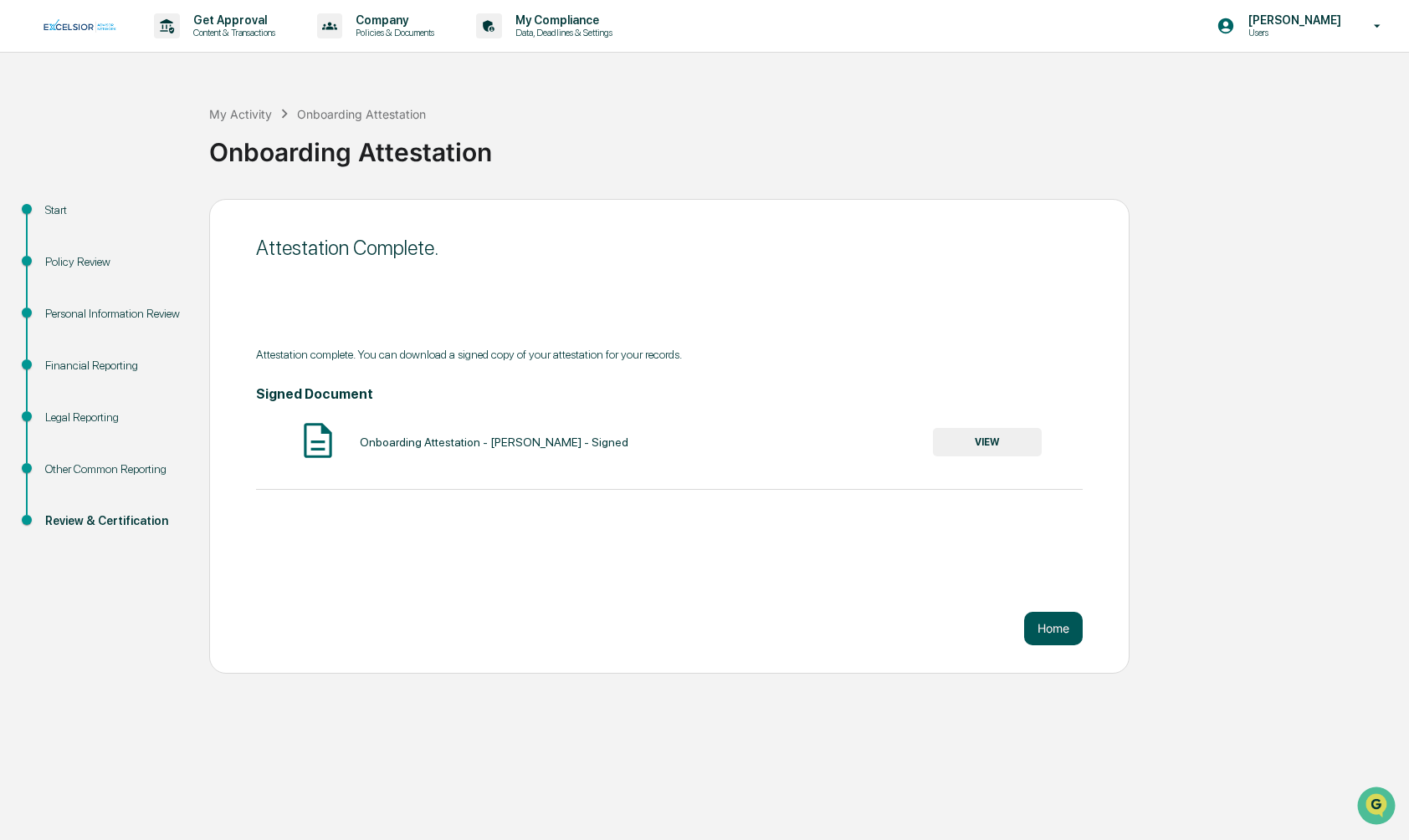
click at [1047, 630] on button "Home" at bounding box center [1054, 629] width 59 height 33
